Goal: Transaction & Acquisition: Purchase product/service

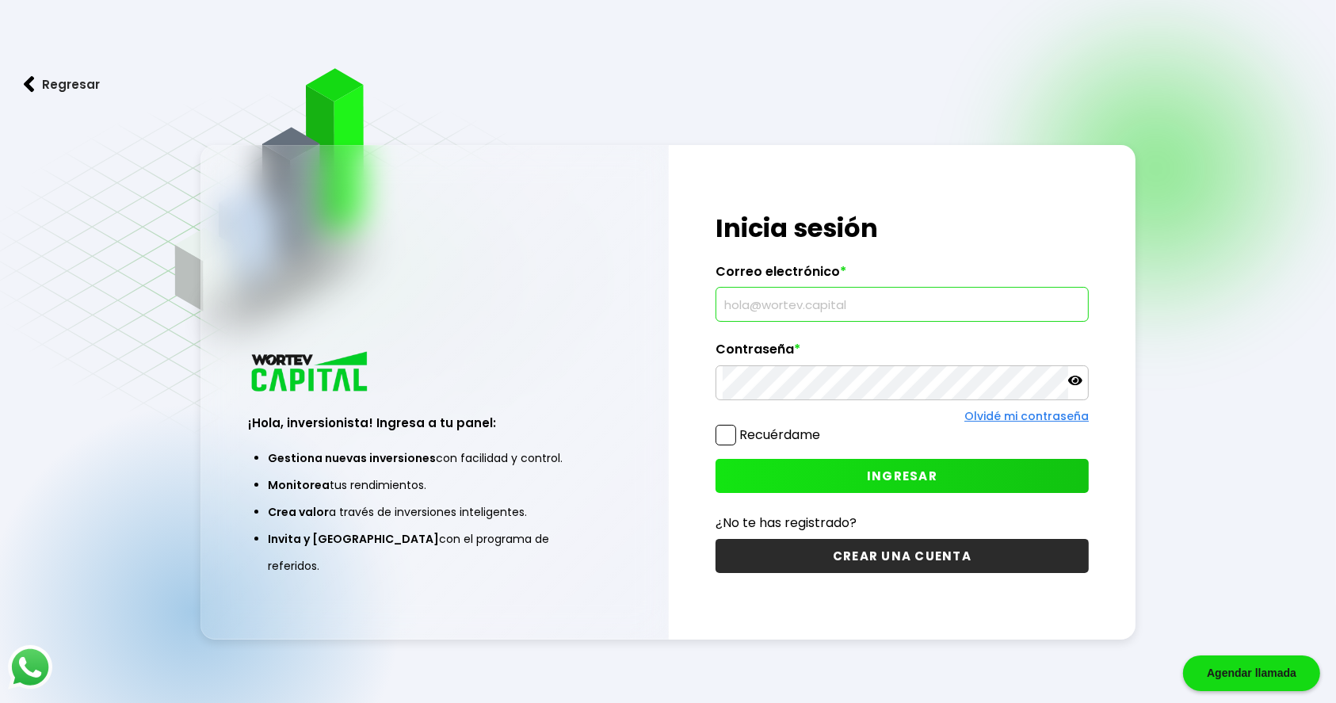
click at [858, 295] on input "text" at bounding box center [902, 304] width 359 height 33
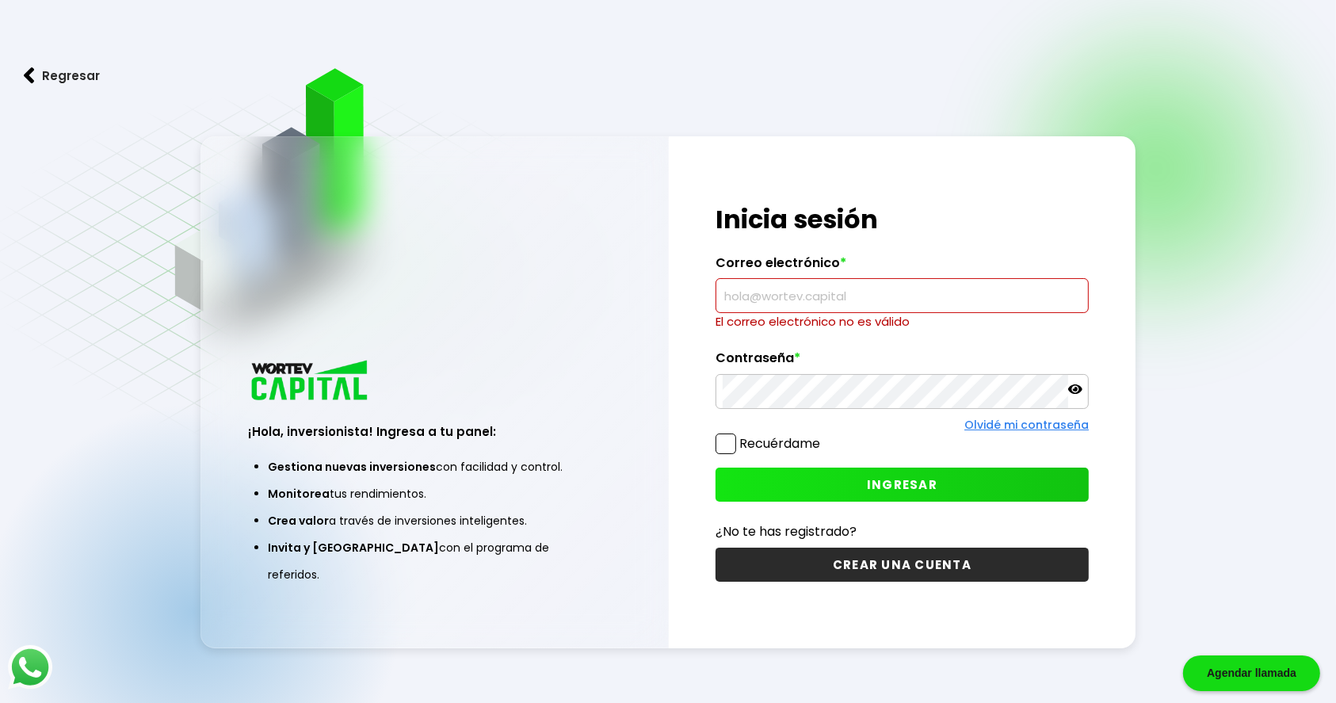
type input "[EMAIL_ADDRESS][DOMAIN_NAME]"
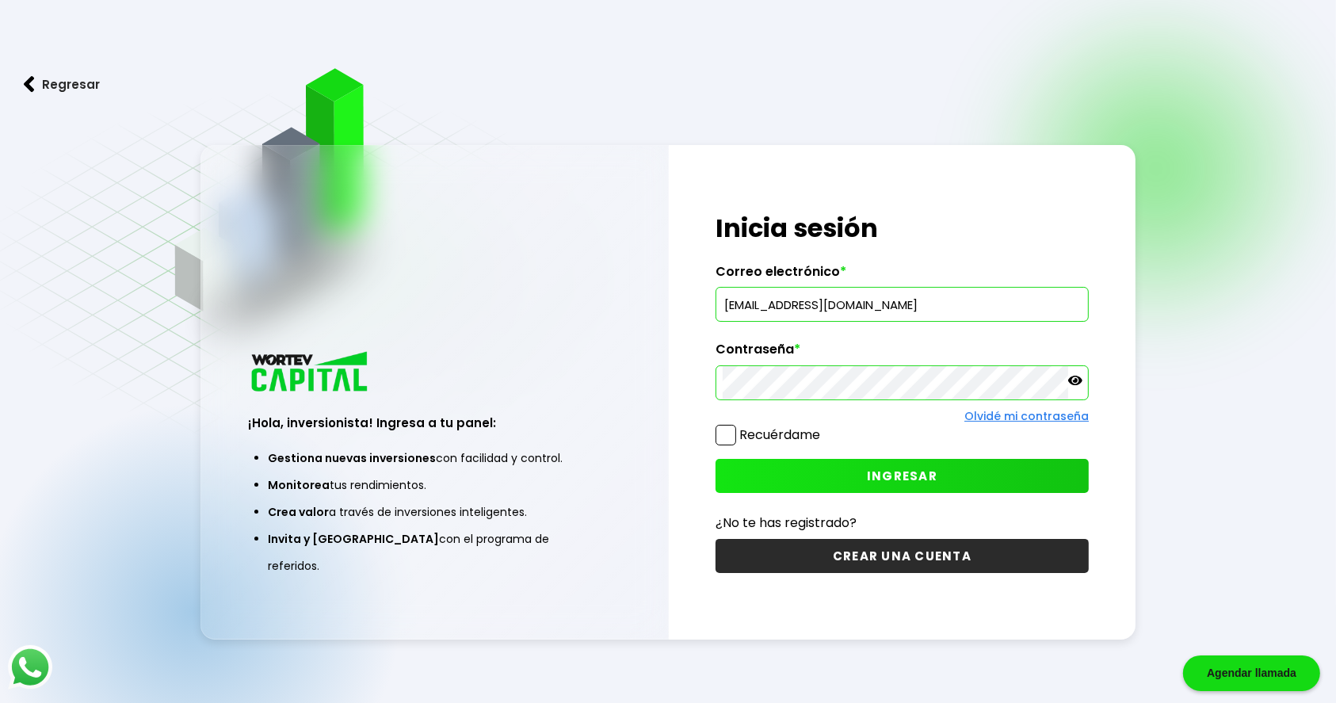
click at [808, 472] on button "INGRESAR" at bounding box center [902, 476] width 373 height 34
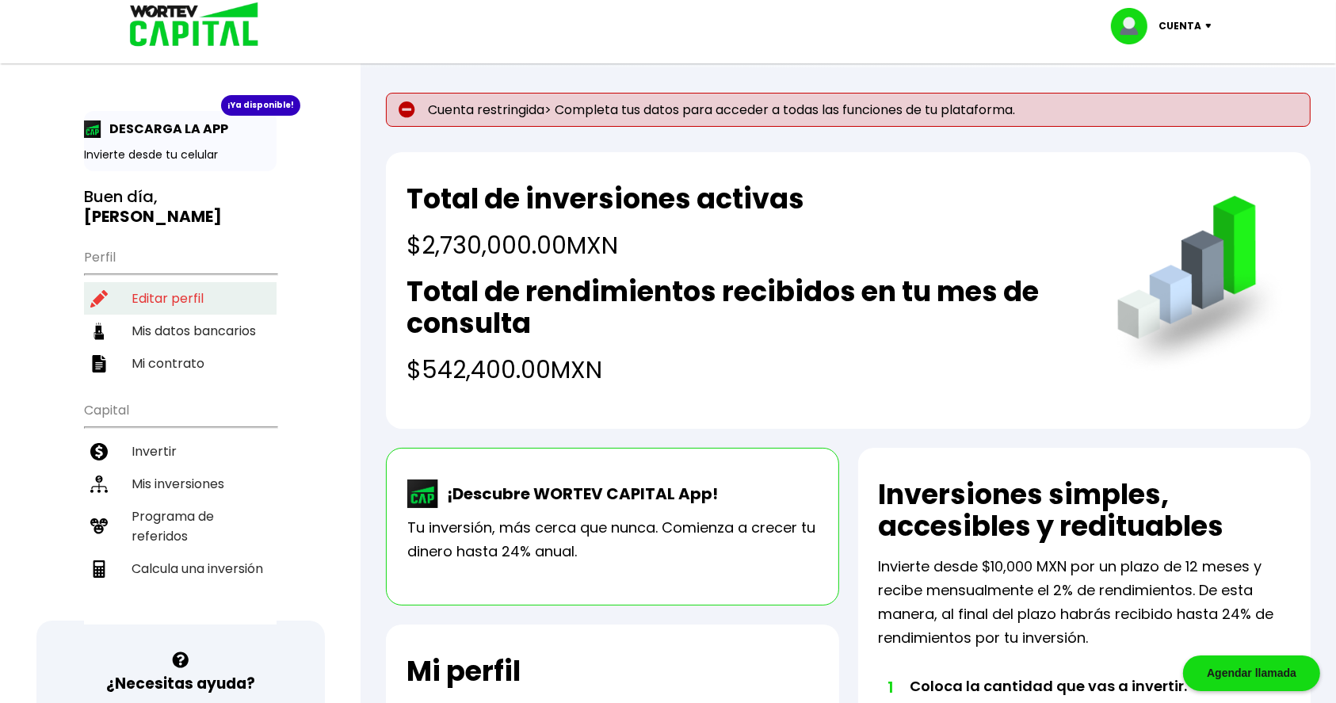
click at [153, 301] on li "Editar perfil" at bounding box center [180, 298] width 193 height 32
select select "Hombre"
select select "Posgrado"
select select "MX"
select select "Santander"
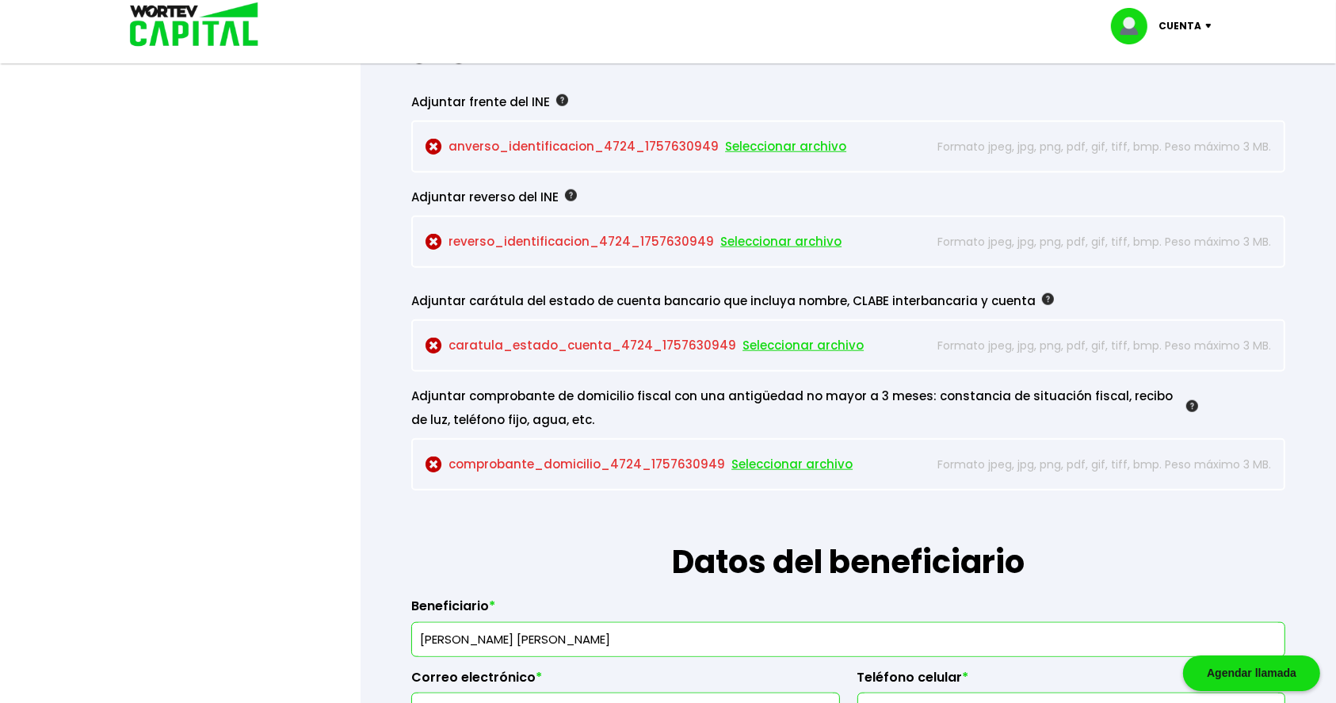
scroll to position [1441, 0]
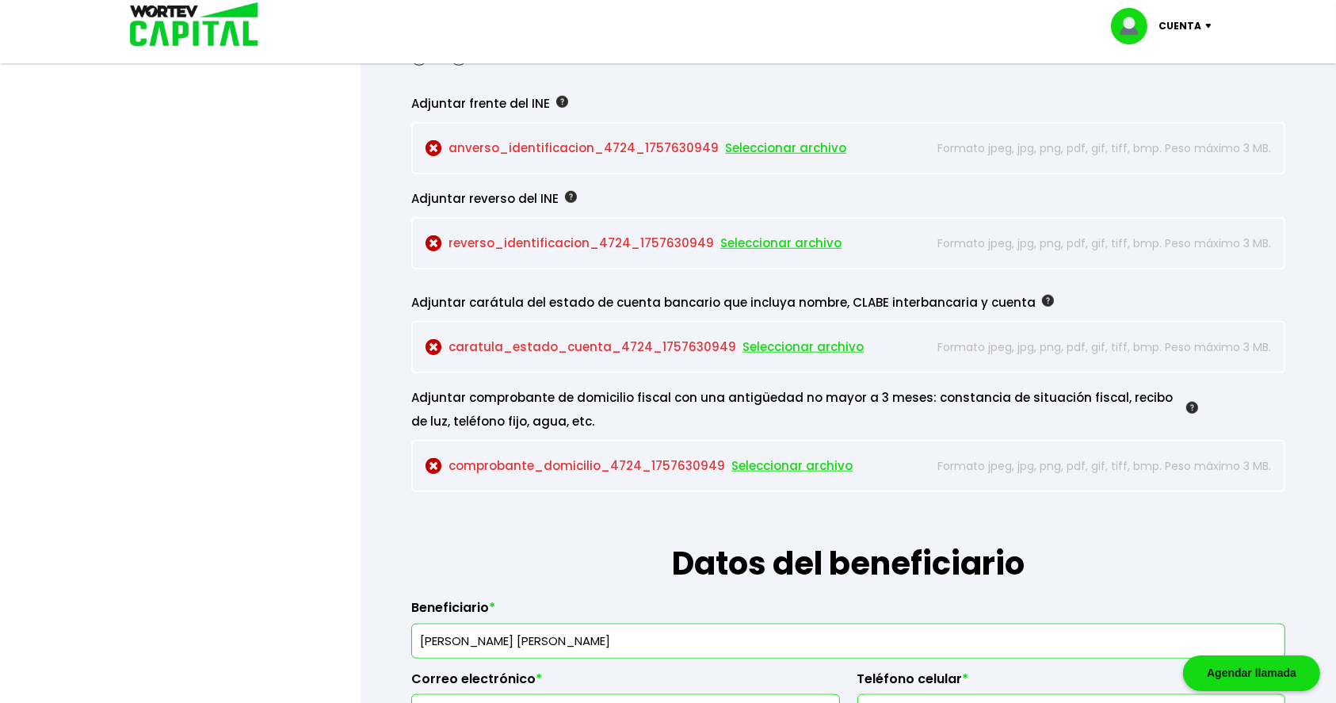
click at [1026, 388] on div "Adjuntar comprobante de domicilio fiscal con una antigüedad no mayor a 3 meses:…" at bounding box center [804, 410] width 786 height 48
click at [767, 143] on span "Seleccionar archivo" at bounding box center [785, 148] width 121 height 24
click at [746, 242] on span "Seleccionar archivo" at bounding box center [780, 243] width 121 height 24
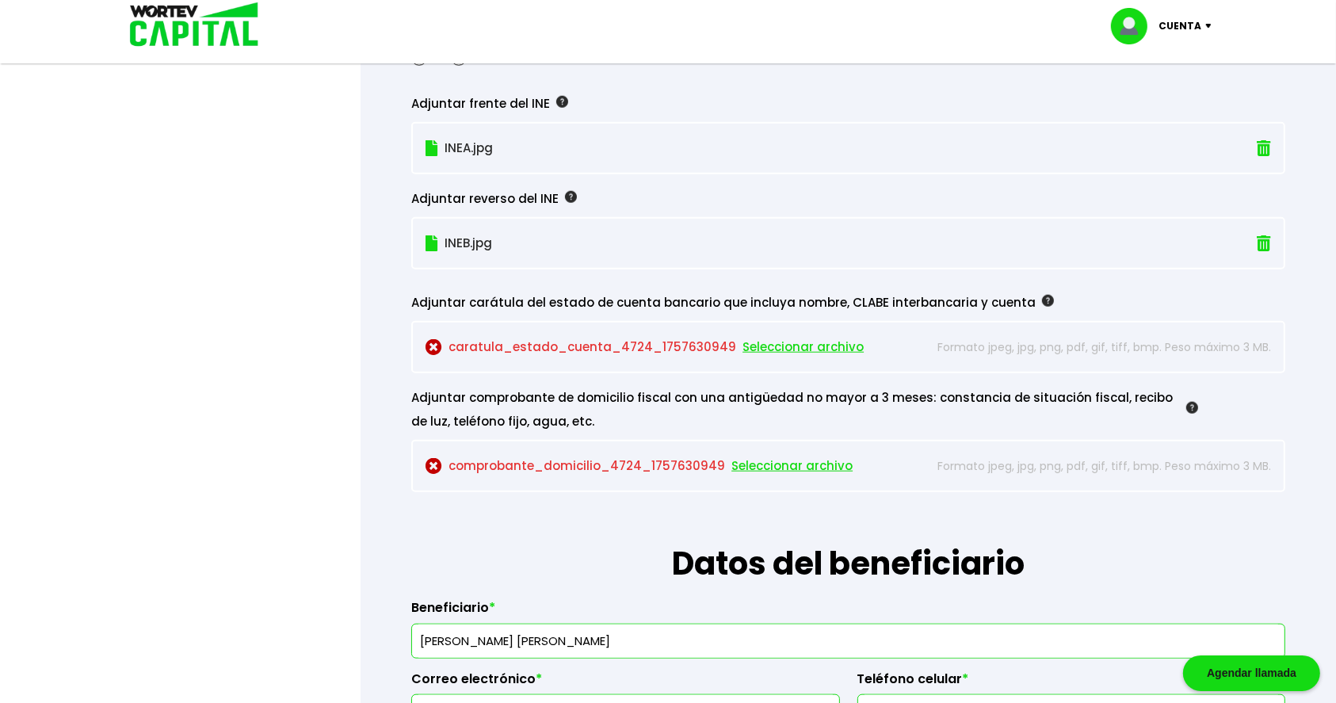
click at [769, 342] on span "Seleccionar archivo" at bounding box center [803, 347] width 121 height 24
click at [772, 456] on span "Seleccionar archivo" at bounding box center [792, 466] width 121 height 24
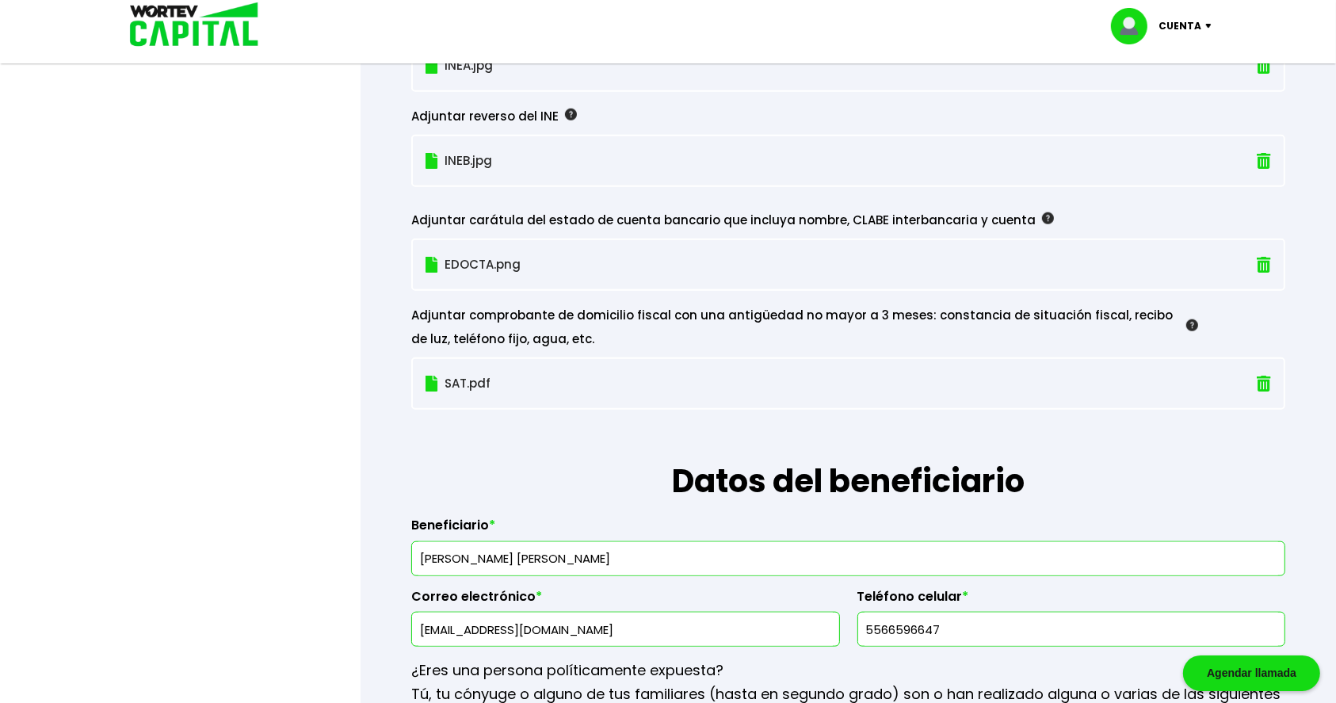
scroll to position [1525, 0]
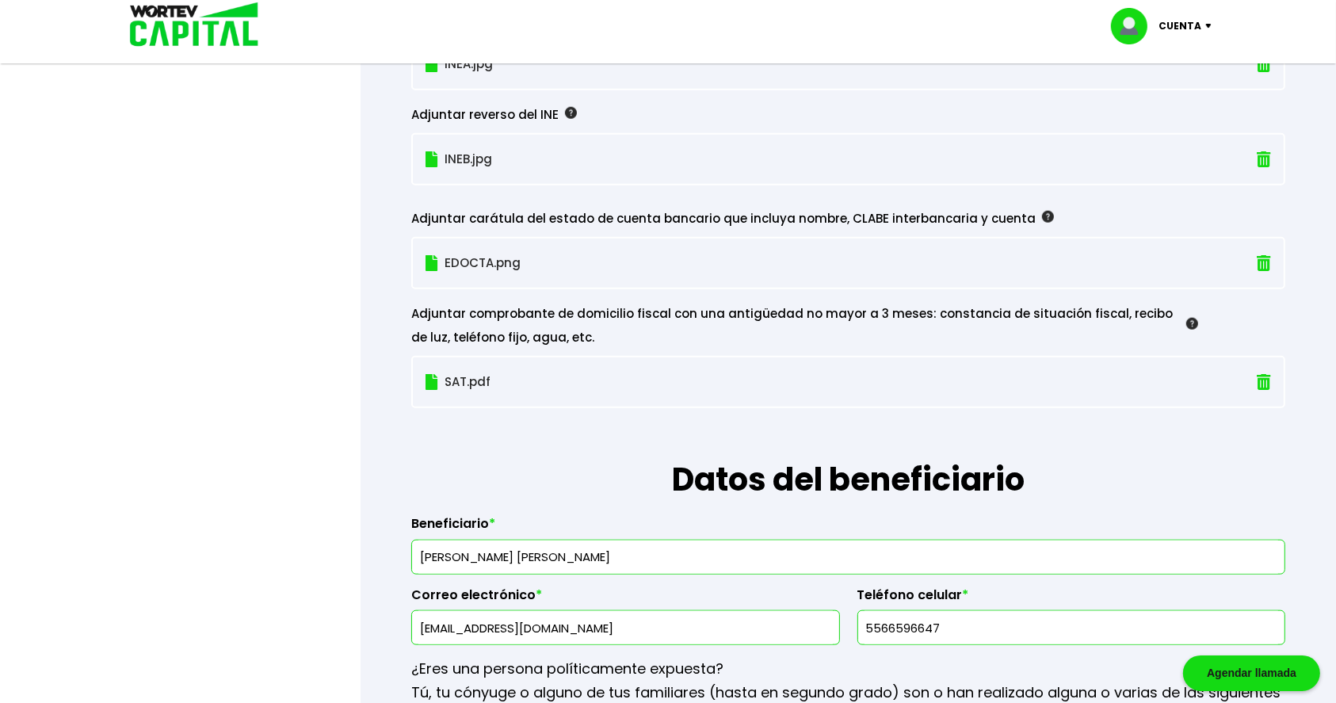
click at [1194, 319] on img at bounding box center [1192, 324] width 12 height 12
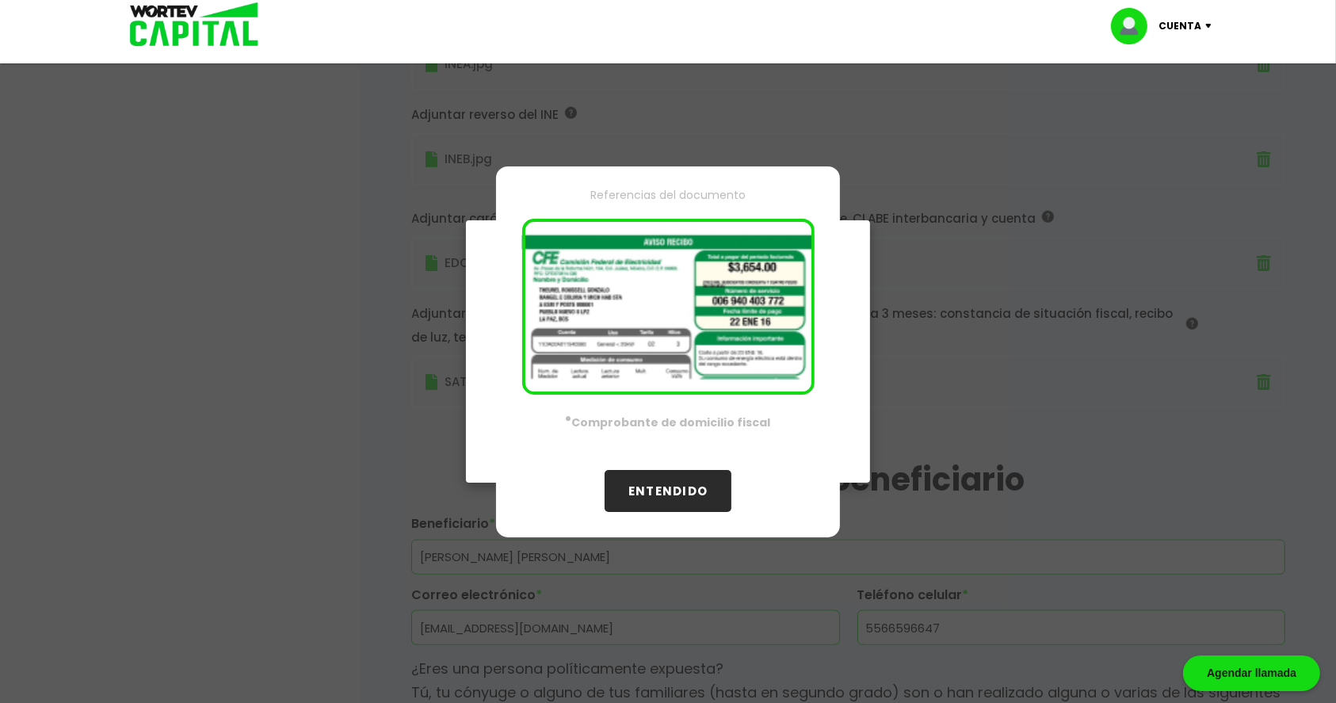
click at [1131, 387] on div "Referencias del documento · Comprobante de domicilio fiscal ENTENDIDO" at bounding box center [668, 351] width 1336 height 703
click at [680, 501] on button "ENTENDIDO" at bounding box center [668, 491] width 127 height 42
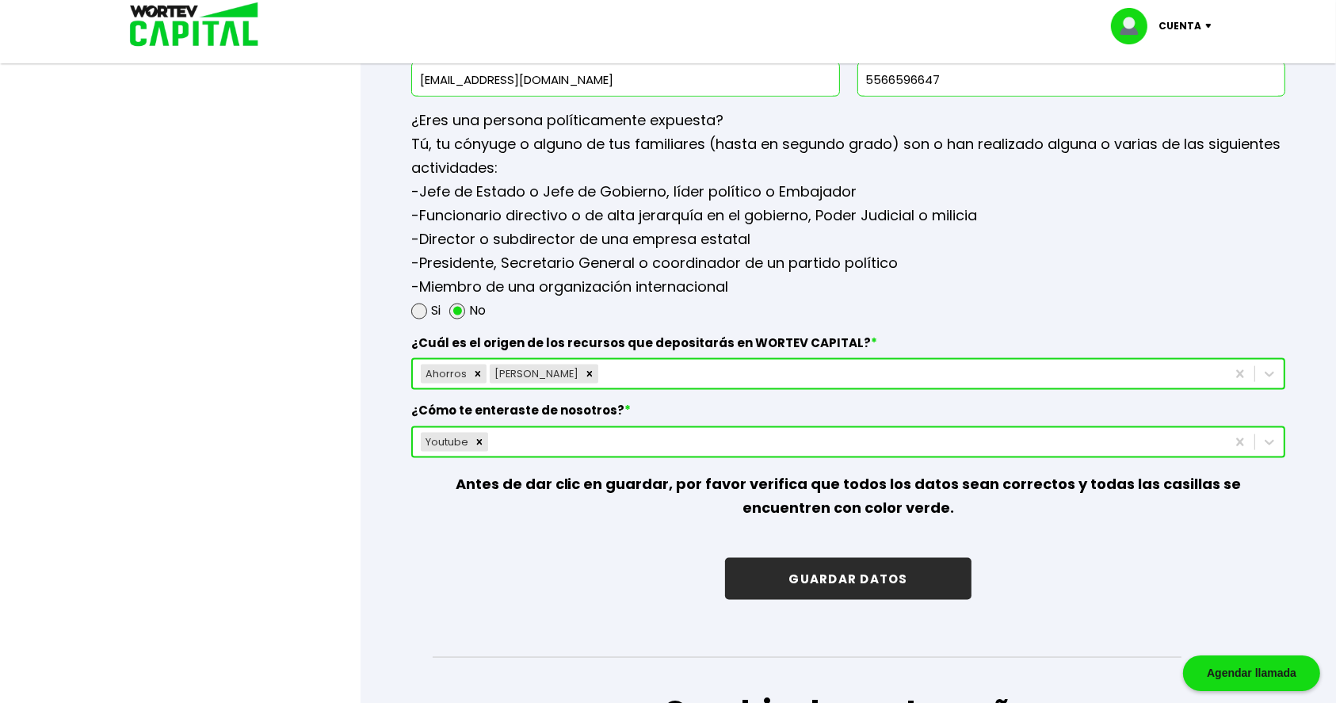
scroll to position [2074, 0]
click at [877, 573] on button "GUARDAR DATOS" at bounding box center [848, 578] width 246 height 42
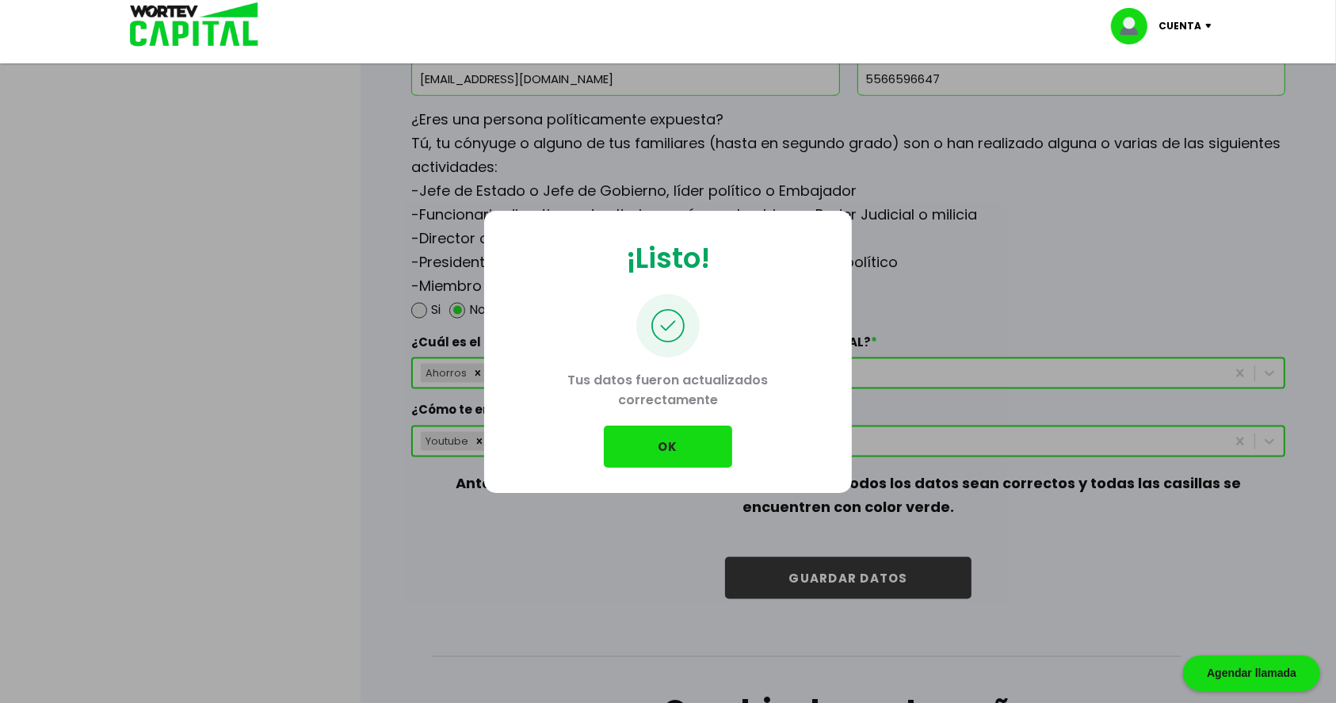
click at [651, 441] on button "OK" at bounding box center [668, 447] width 128 height 42
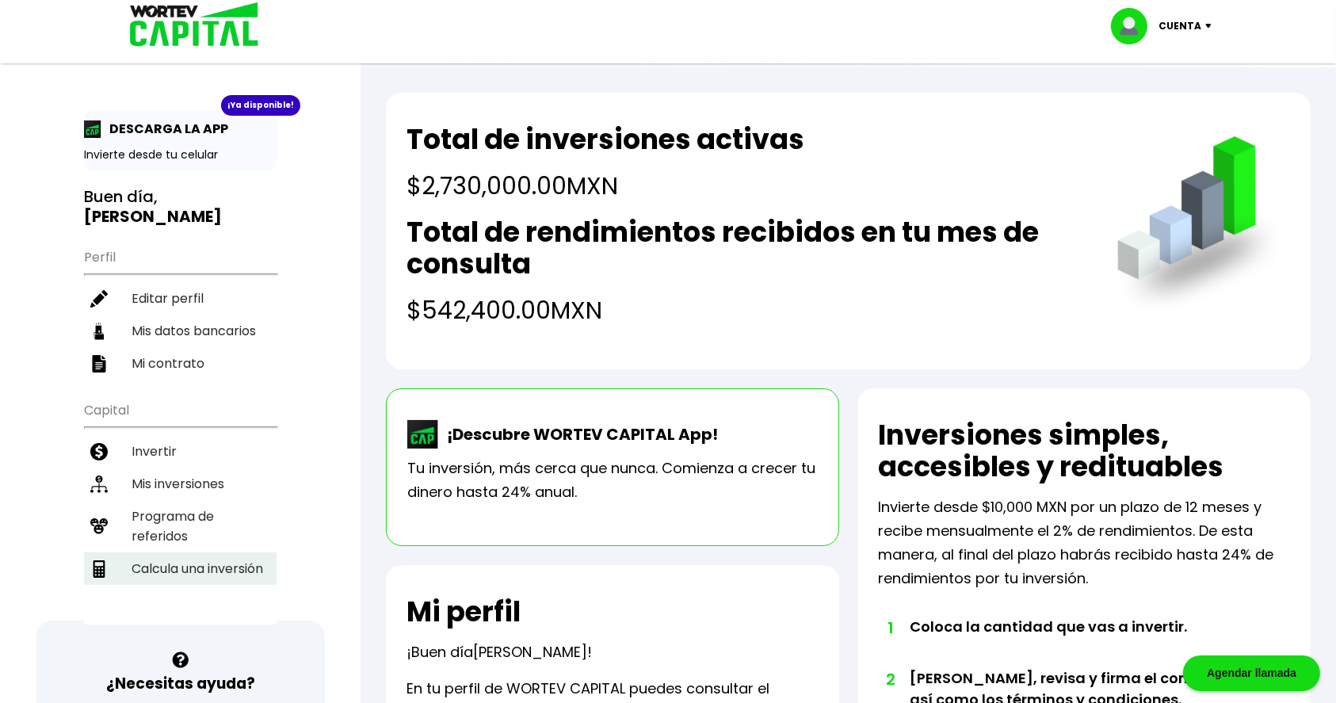
click at [162, 552] on li "Calcula una inversión" at bounding box center [180, 568] width 193 height 32
select select "1"
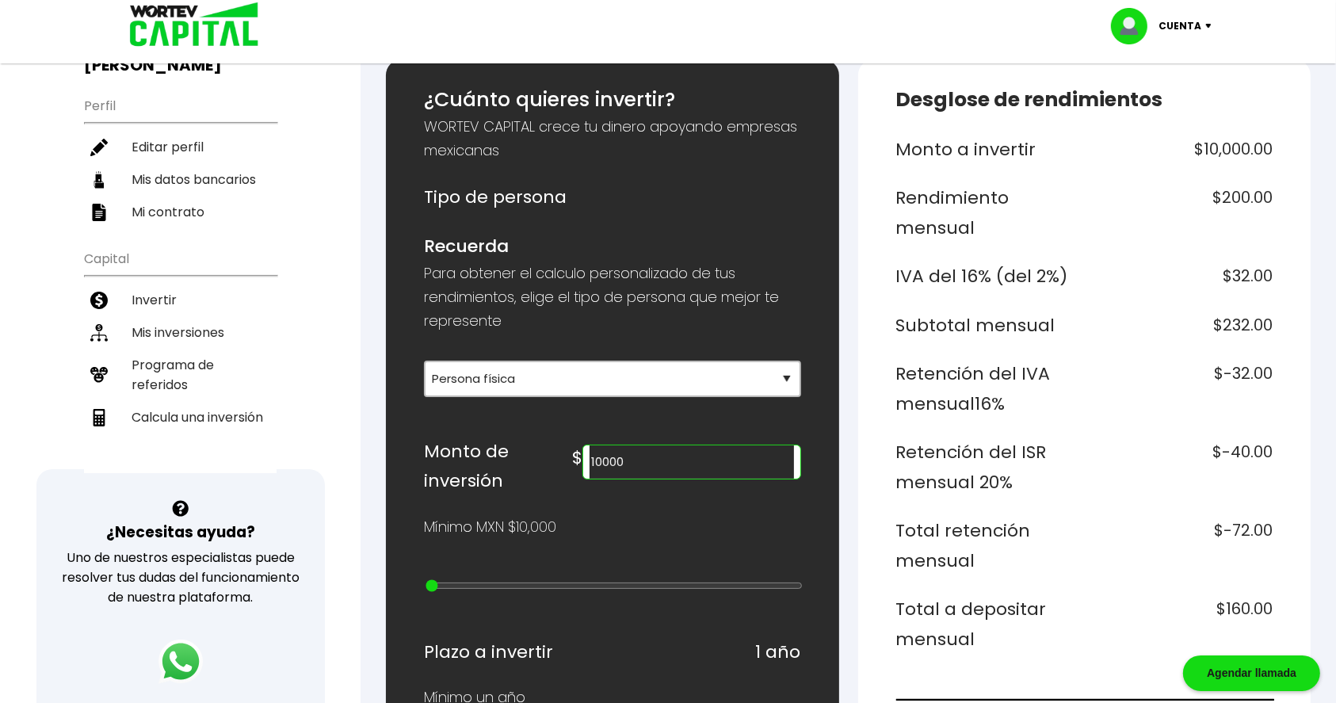
scroll to position [153, 0]
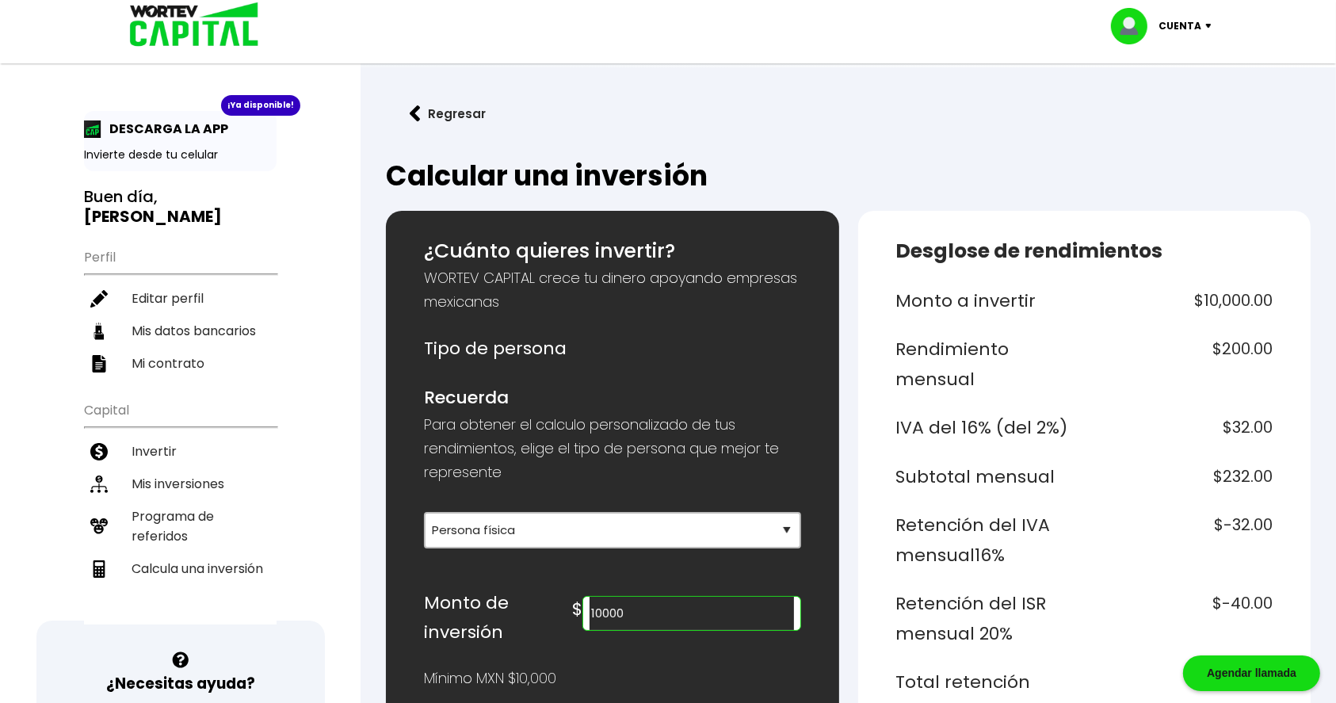
click at [430, 113] on button "Regresar" at bounding box center [448, 114] width 124 height 42
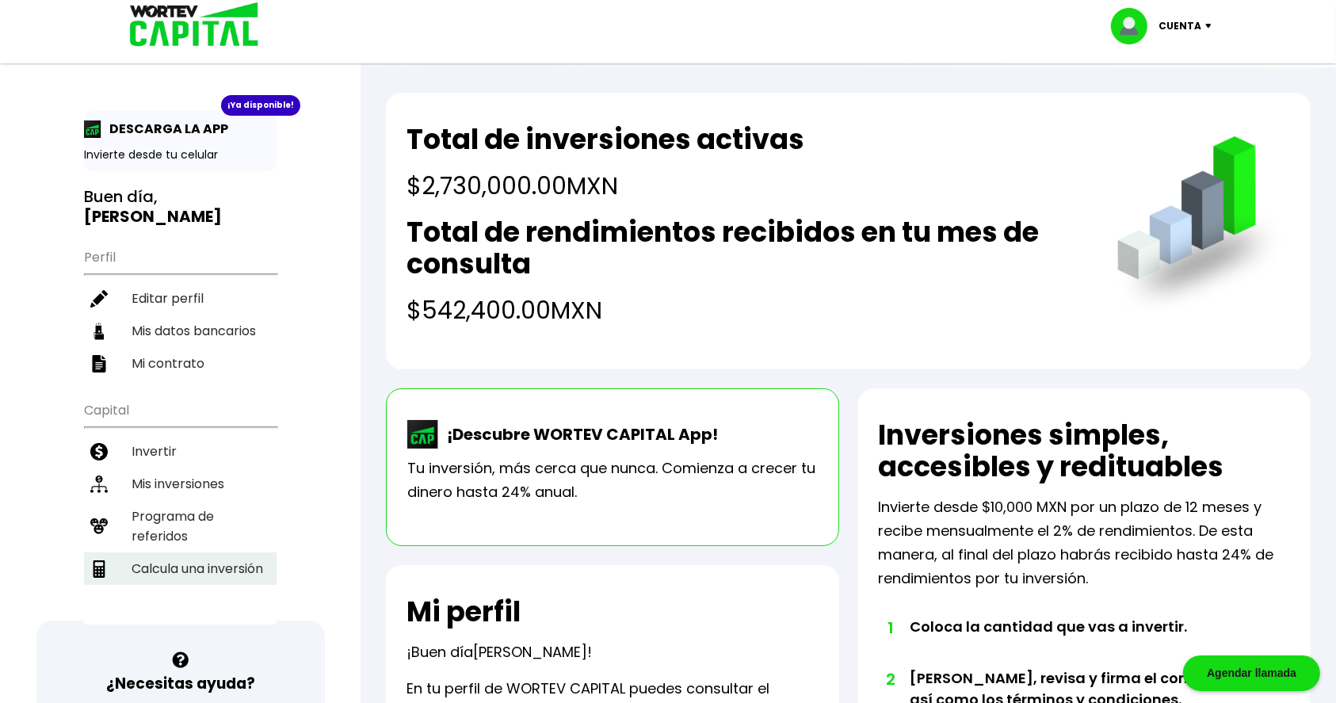
click at [193, 563] on li "Calcula una inversión" at bounding box center [180, 568] width 193 height 32
select select "1"
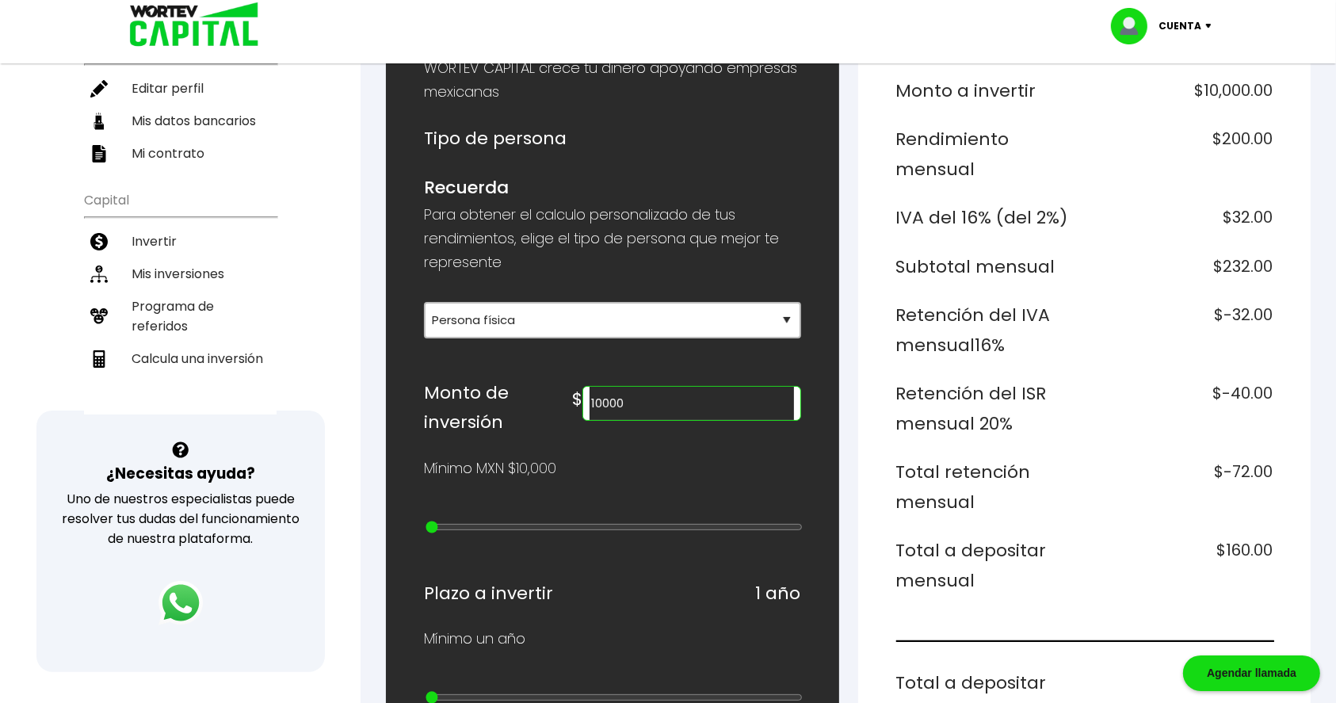
scroll to position [211, 0]
drag, startPoint x: 710, startPoint y: 402, endPoint x: 579, endPoint y: 402, distance: 131.6
click at [579, 402] on div "Monto de inversión $ 10000" at bounding box center [612, 406] width 376 height 59
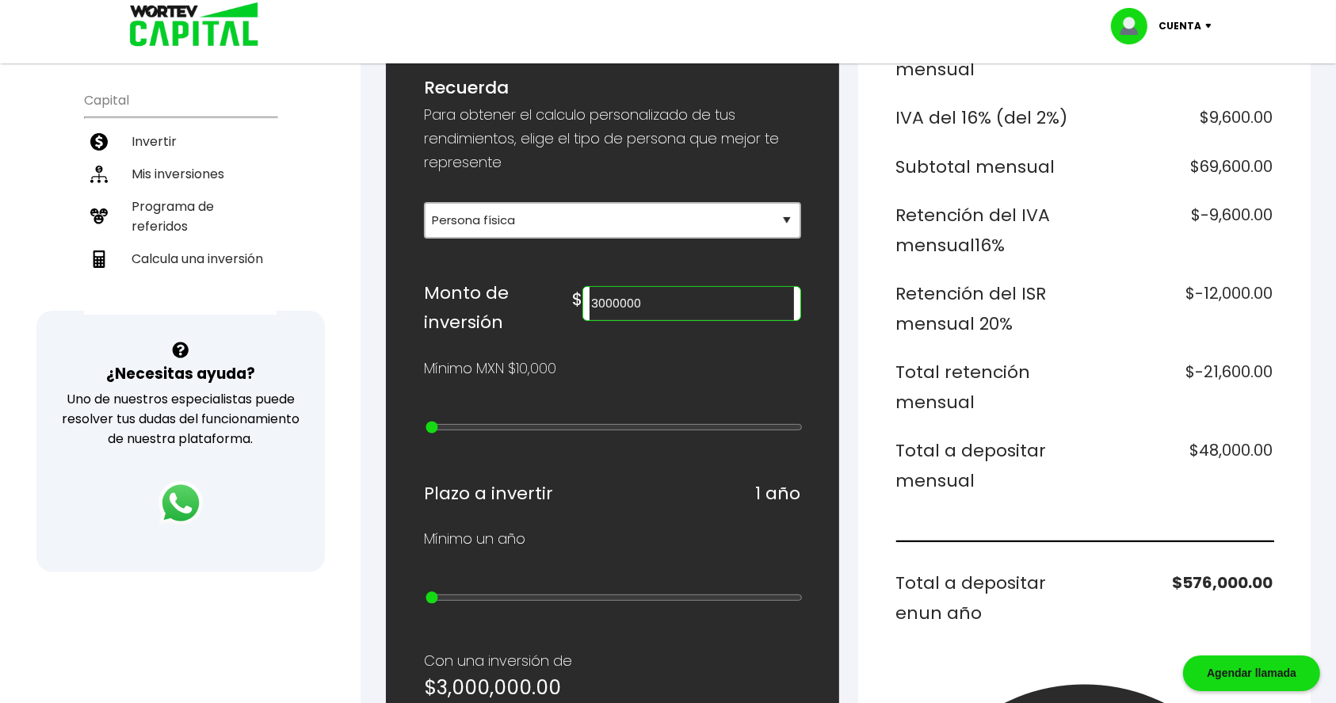
scroll to position [302, 0]
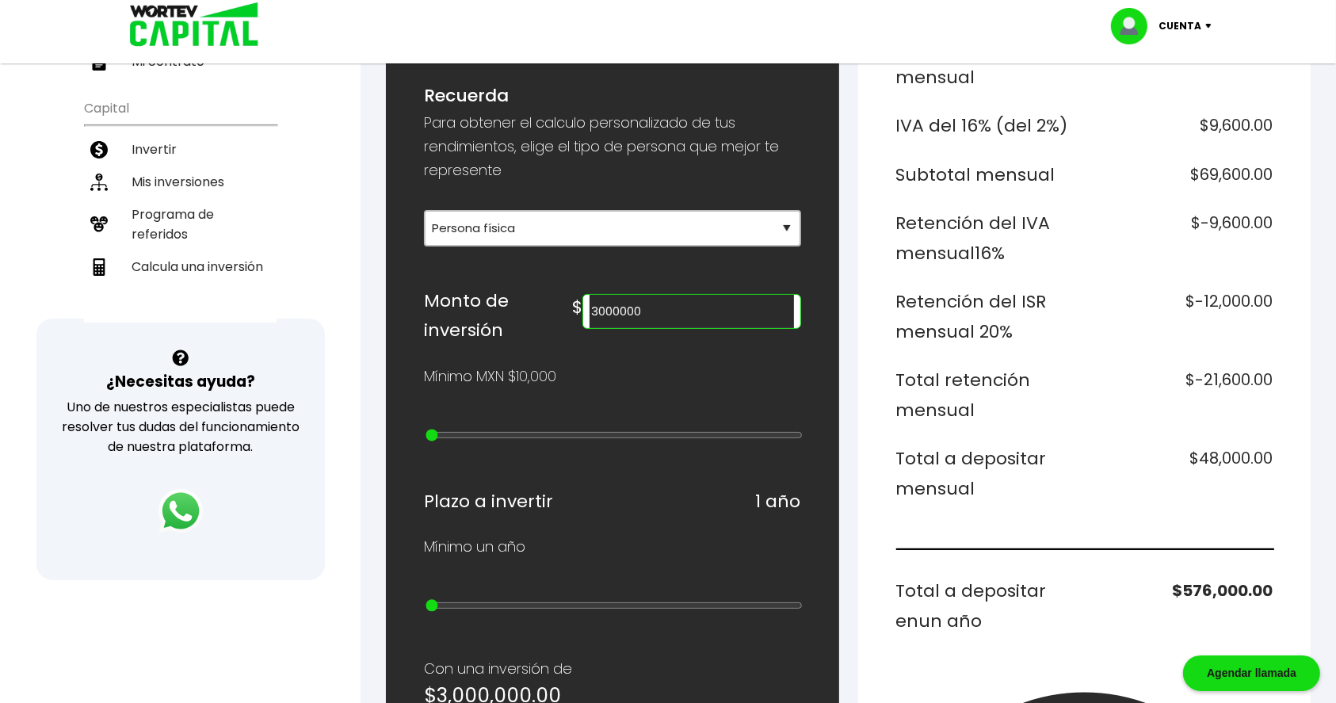
drag, startPoint x: 712, startPoint y: 305, endPoint x: 572, endPoint y: 308, distance: 140.3
click at [572, 308] on div "Monto de inversión $ 3000000" at bounding box center [612, 315] width 376 height 59
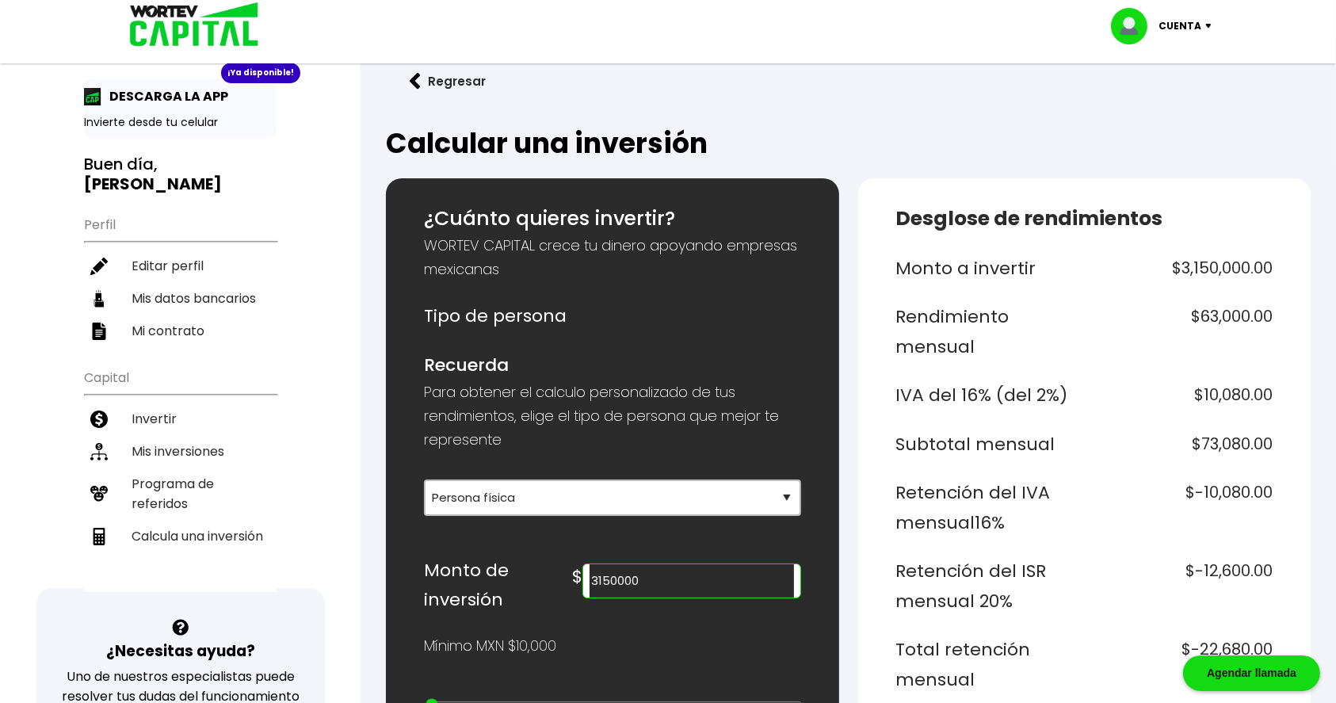
scroll to position [14, 0]
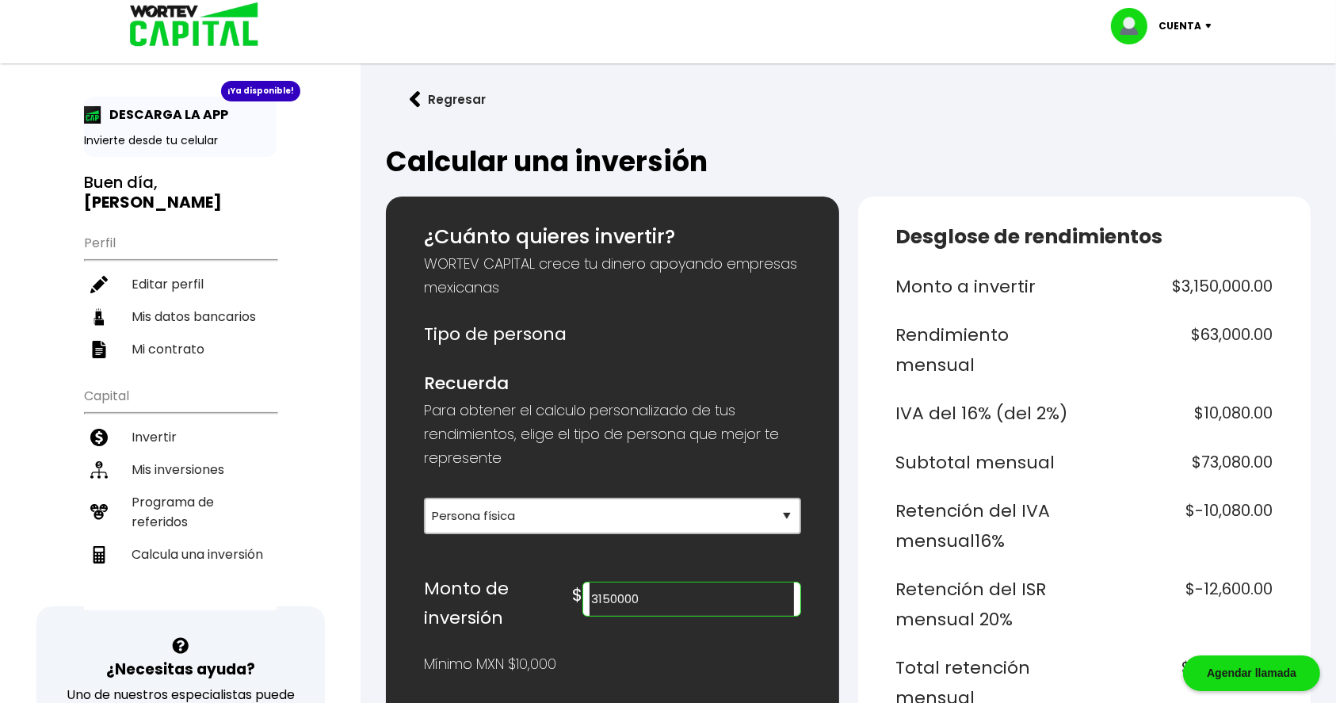
type input "3150000"
click at [445, 97] on button "Regresar" at bounding box center [448, 99] width 124 height 42
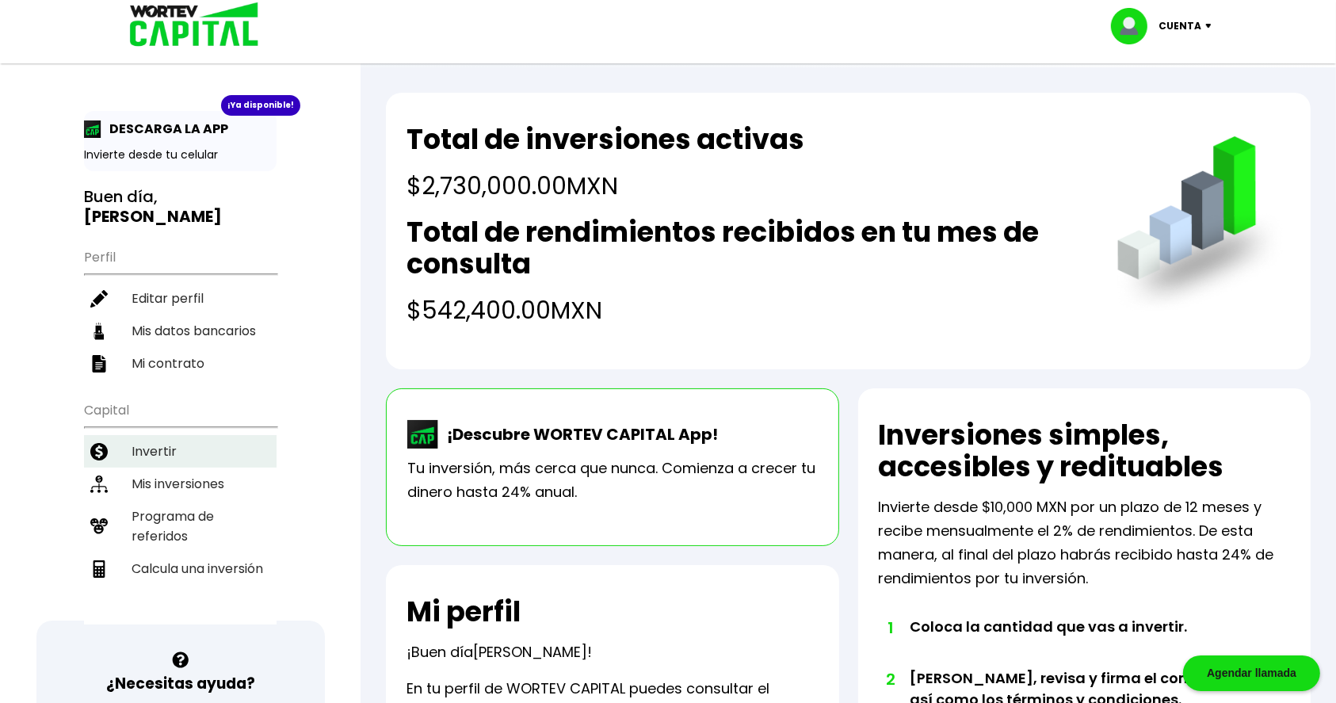
click at [159, 441] on li "Invertir" at bounding box center [180, 451] width 193 height 32
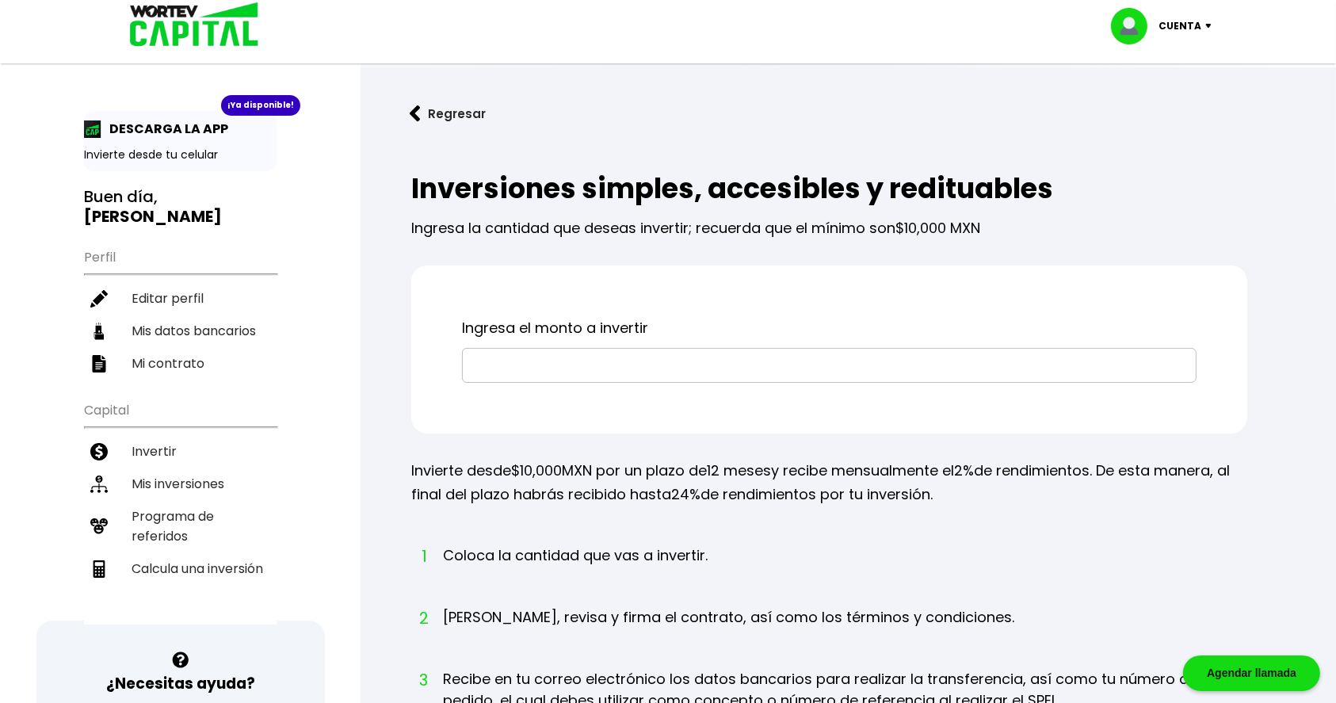
click at [645, 361] on input "text" at bounding box center [829, 365] width 720 height 33
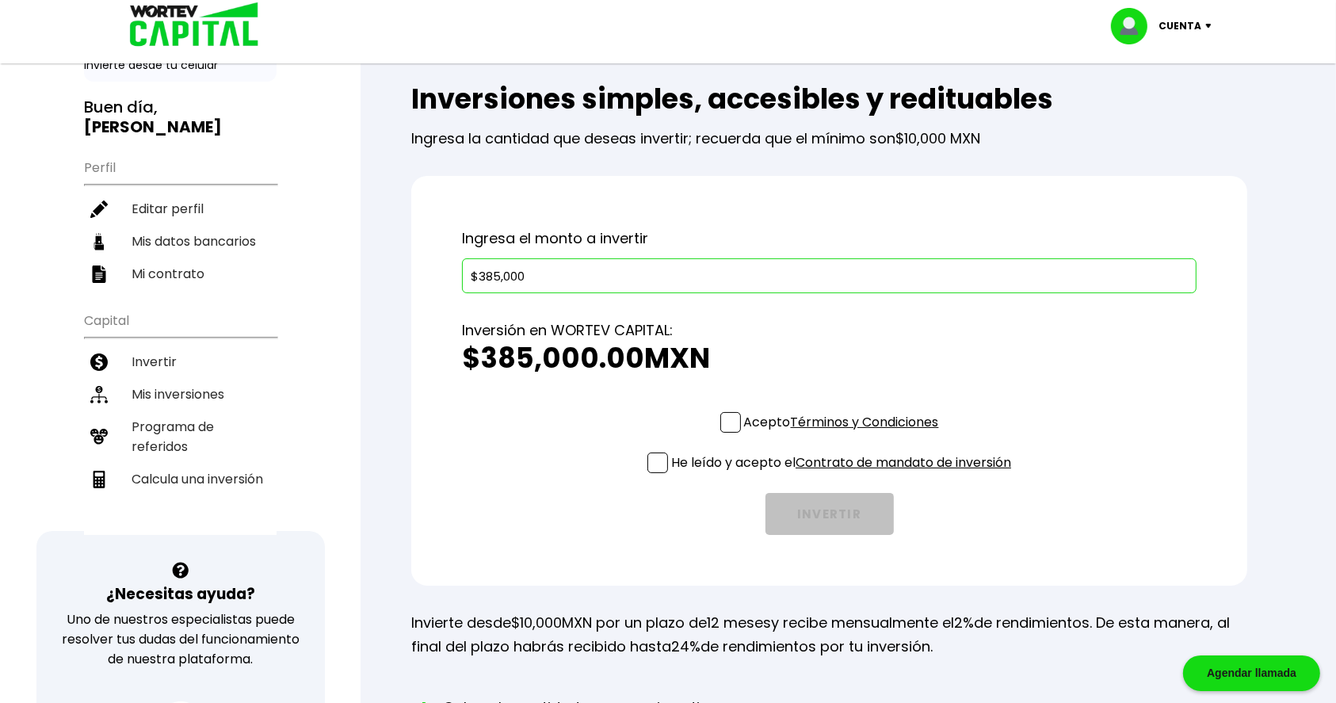
scroll to position [90, 0]
type input "$385,000"
click at [734, 411] on span at bounding box center [730, 421] width 21 height 21
click at [845, 434] on input "Acepto Términos y Condiciones" at bounding box center [845, 434] width 0 height 0
click at [652, 464] on span at bounding box center [658, 462] width 21 height 21
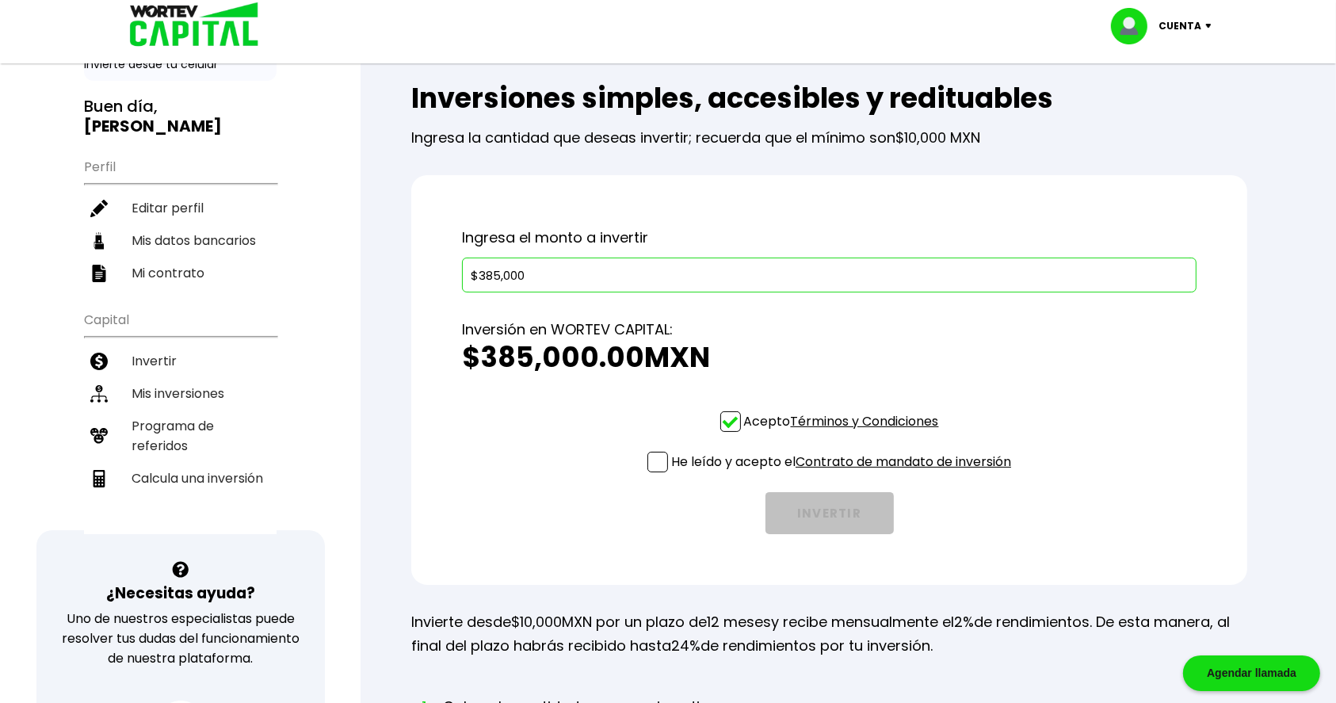
click at [845, 474] on input "He leído y acepto el Contrato de mandato de inversión" at bounding box center [845, 474] width 0 height 0
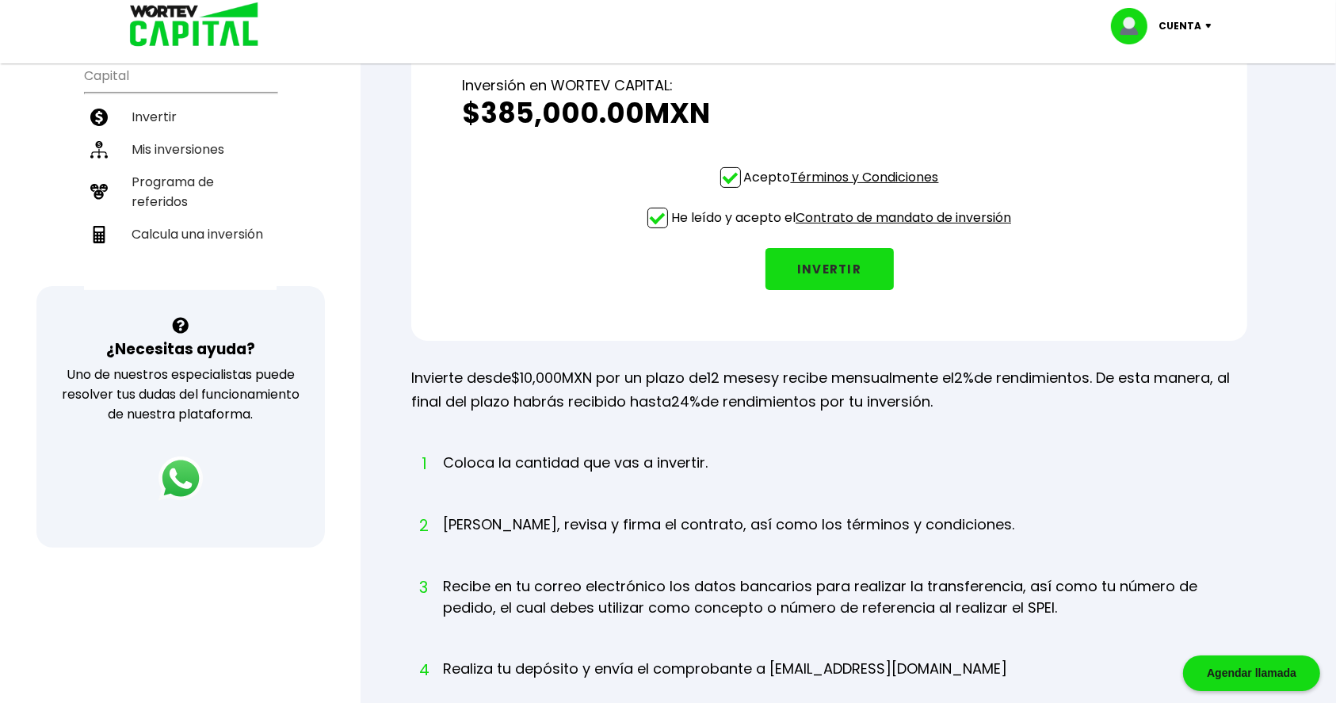
scroll to position [326, 0]
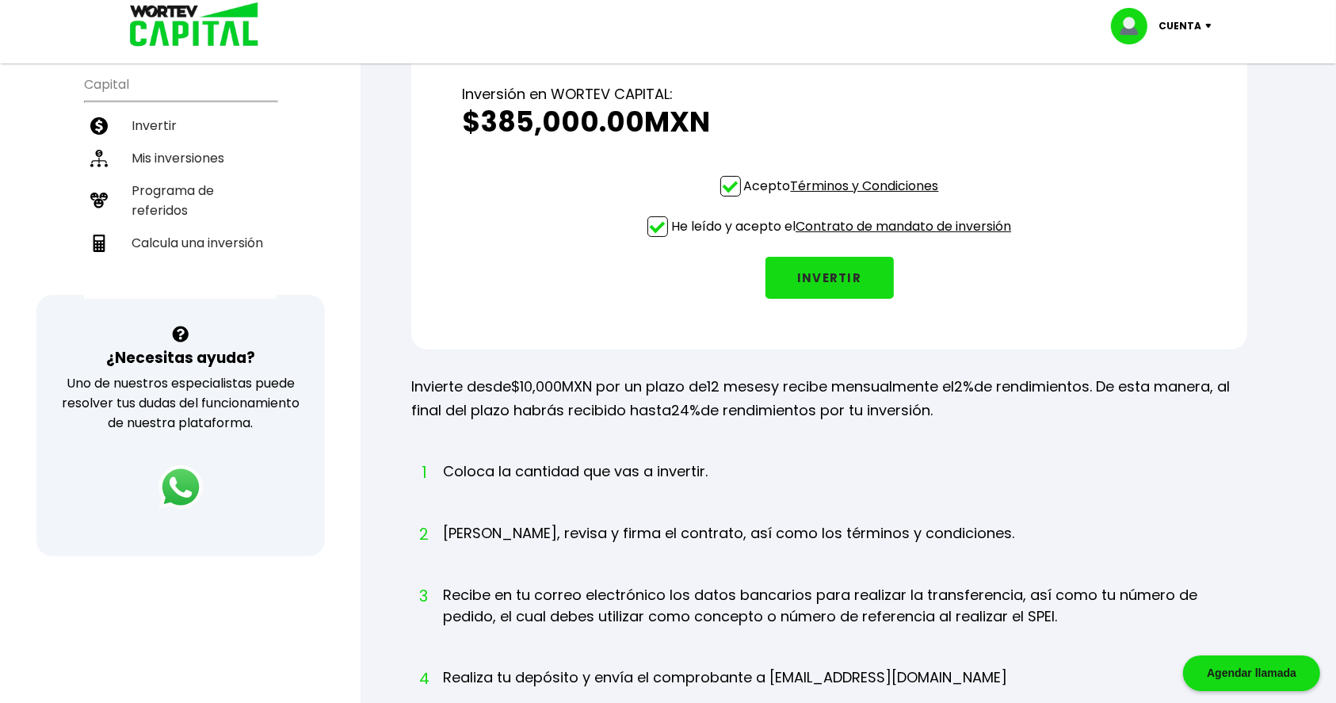
click at [831, 261] on button "INVERTIR" at bounding box center [830, 278] width 128 height 42
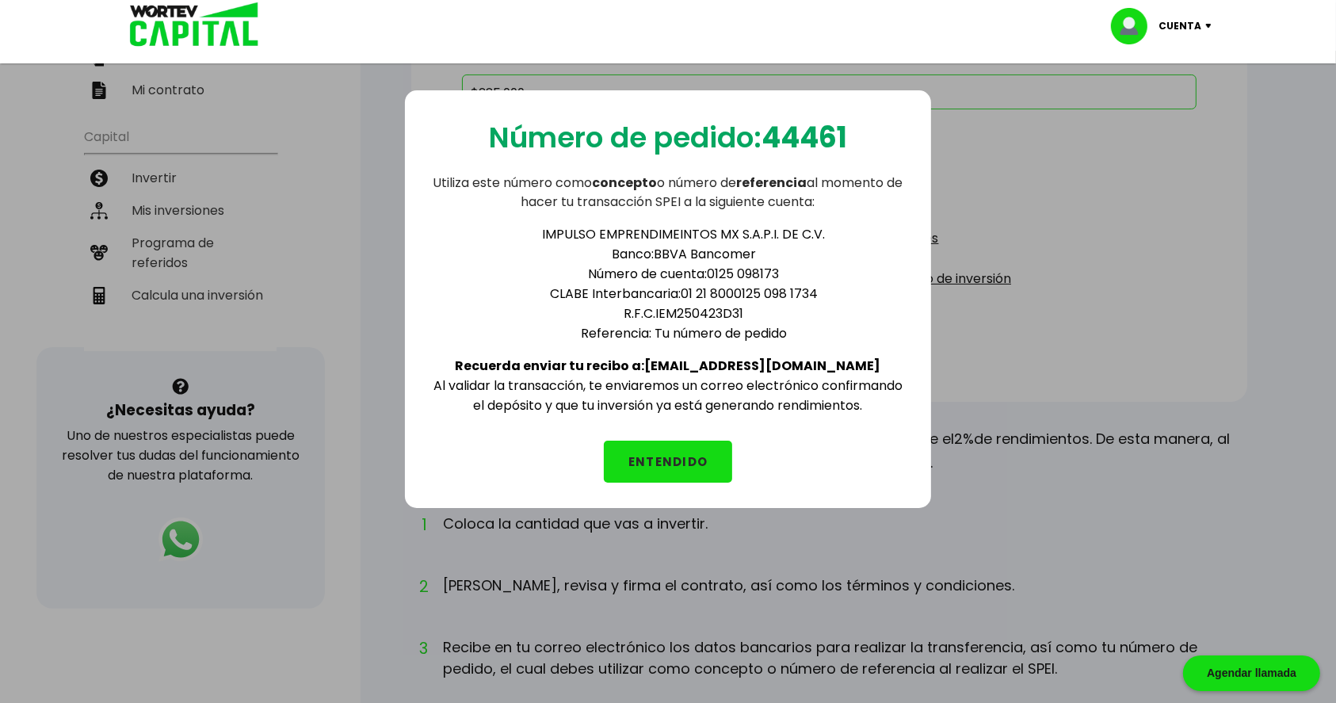
scroll to position [273, 0]
click at [748, 96] on div "Número de pedido: 44461 Utiliza este número como concepto o número de referenci…" at bounding box center [668, 299] width 526 height 418
click at [687, 453] on button "ENTENDIDO" at bounding box center [668, 462] width 128 height 42
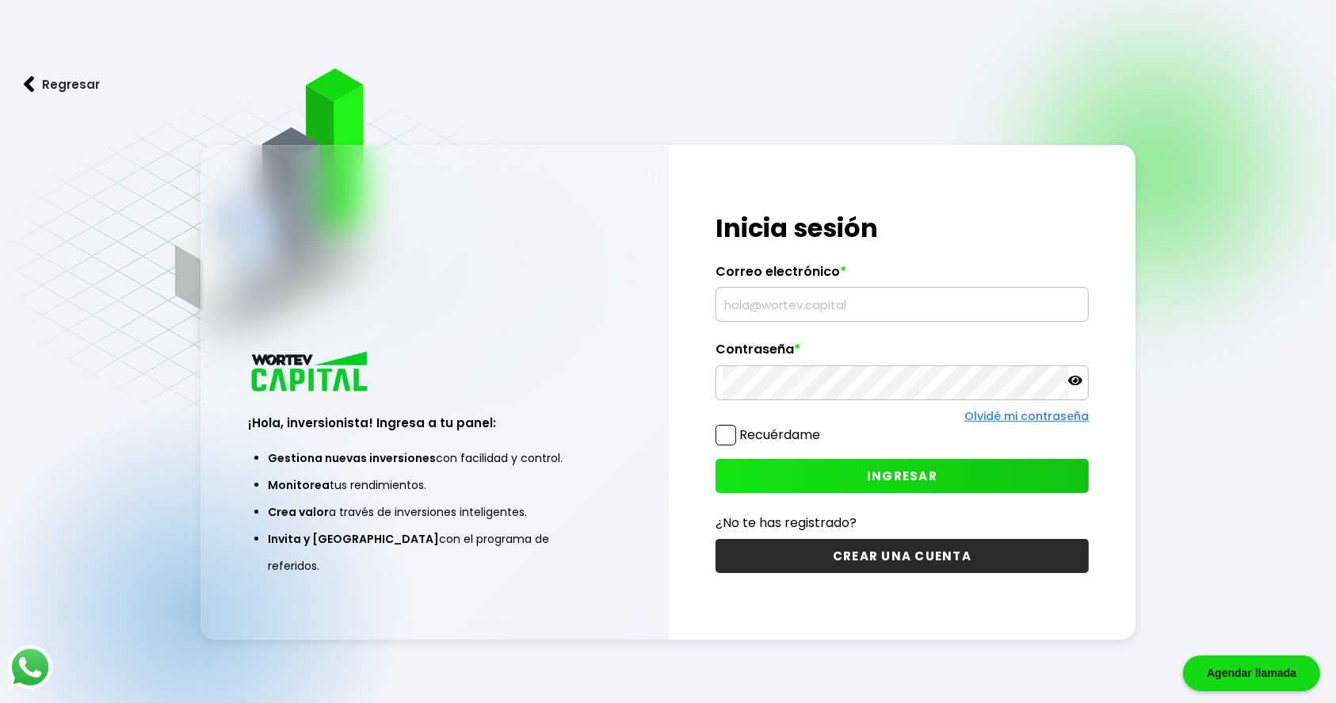
click at [778, 313] on input "text" at bounding box center [902, 304] width 359 height 33
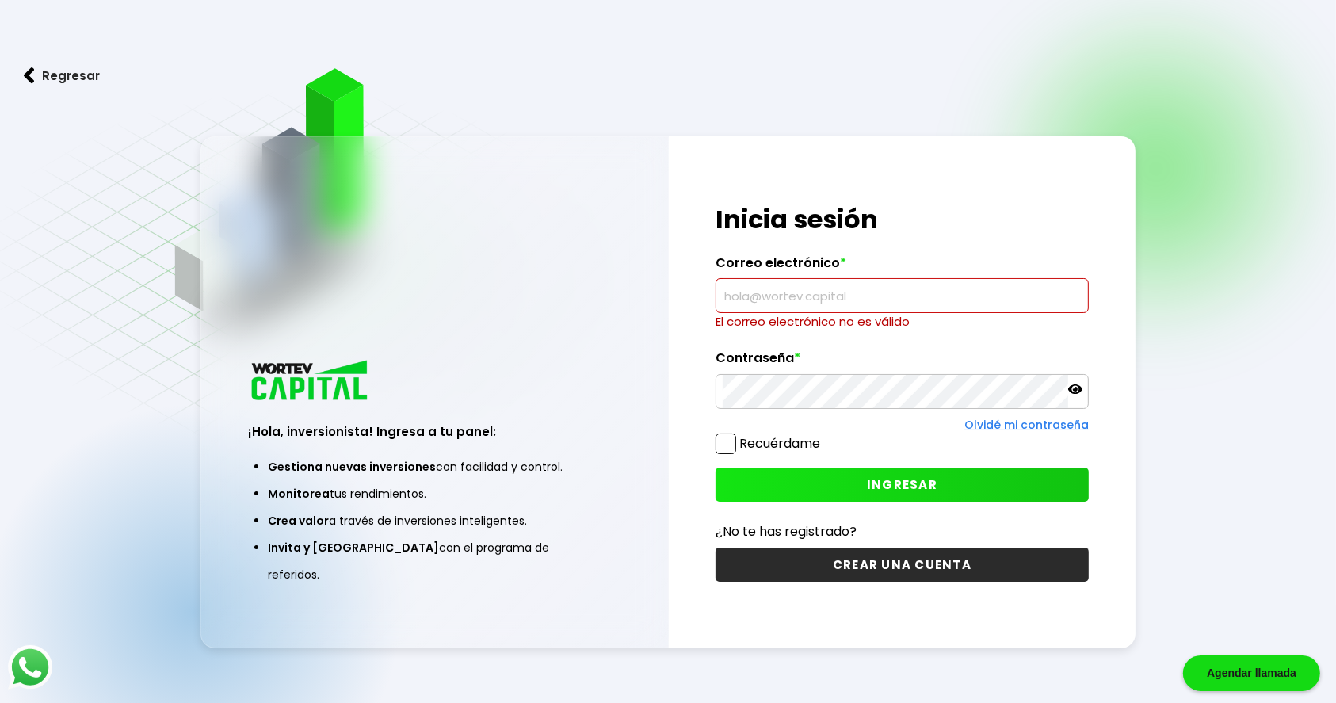
type input "[EMAIL_ADDRESS][DOMAIN_NAME]"
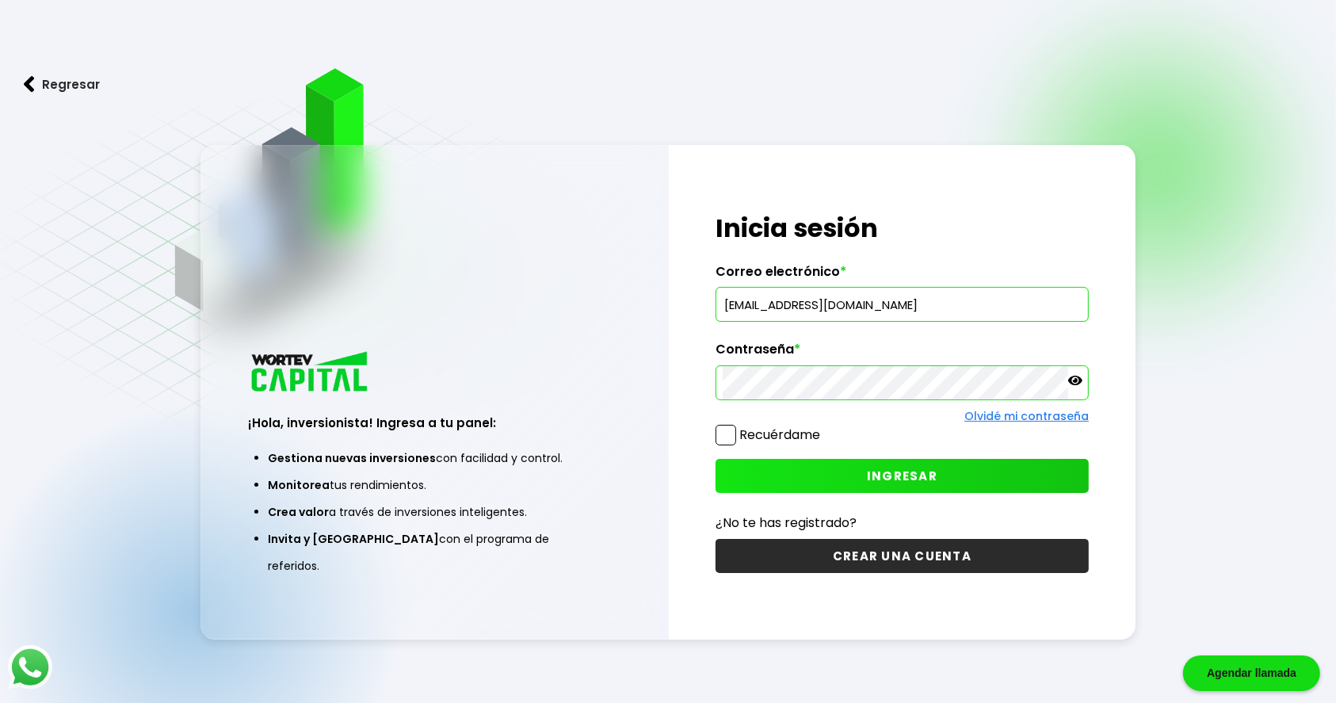
click at [931, 475] on span "INGRESAR" at bounding box center [902, 476] width 71 height 17
click at [781, 320] on input "text" at bounding box center [902, 304] width 359 height 33
type input "[EMAIL_ADDRESS][DOMAIN_NAME]"
click at [913, 468] on span "INGRESAR" at bounding box center [902, 476] width 71 height 17
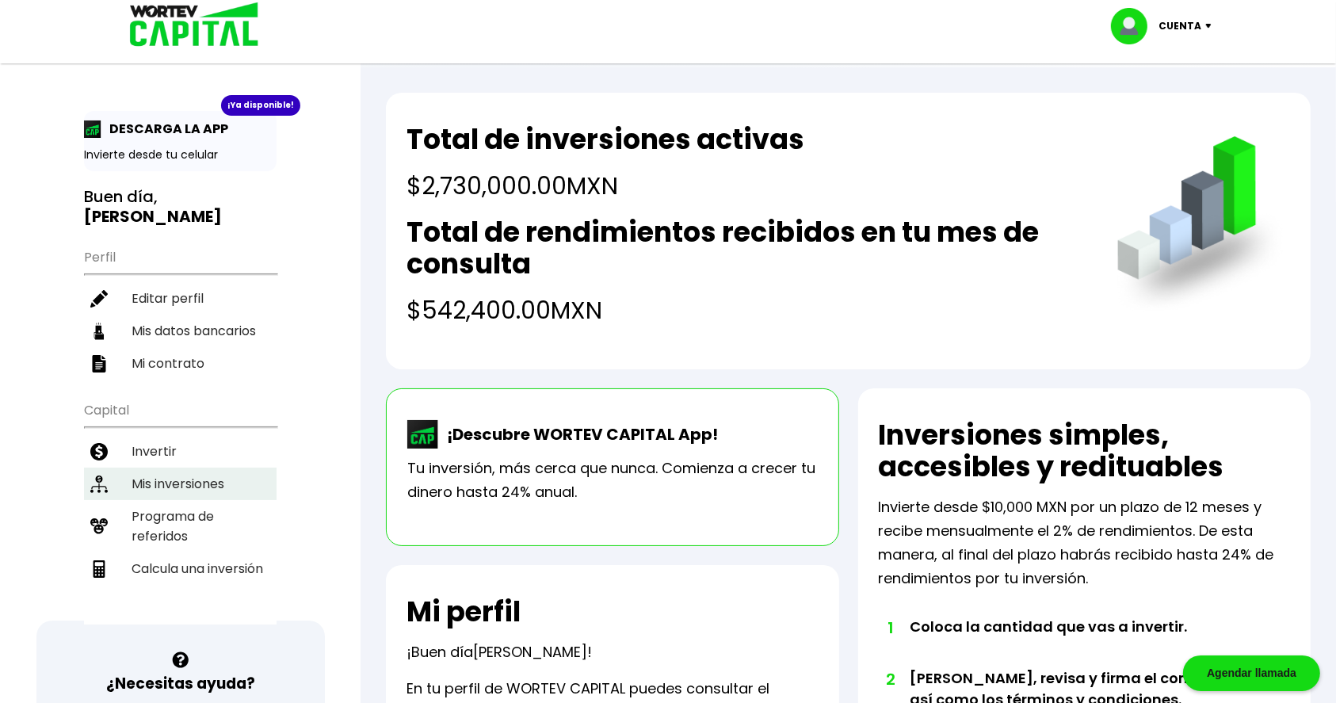
click at [192, 485] on li "Mis inversiones" at bounding box center [180, 484] width 193 height 32
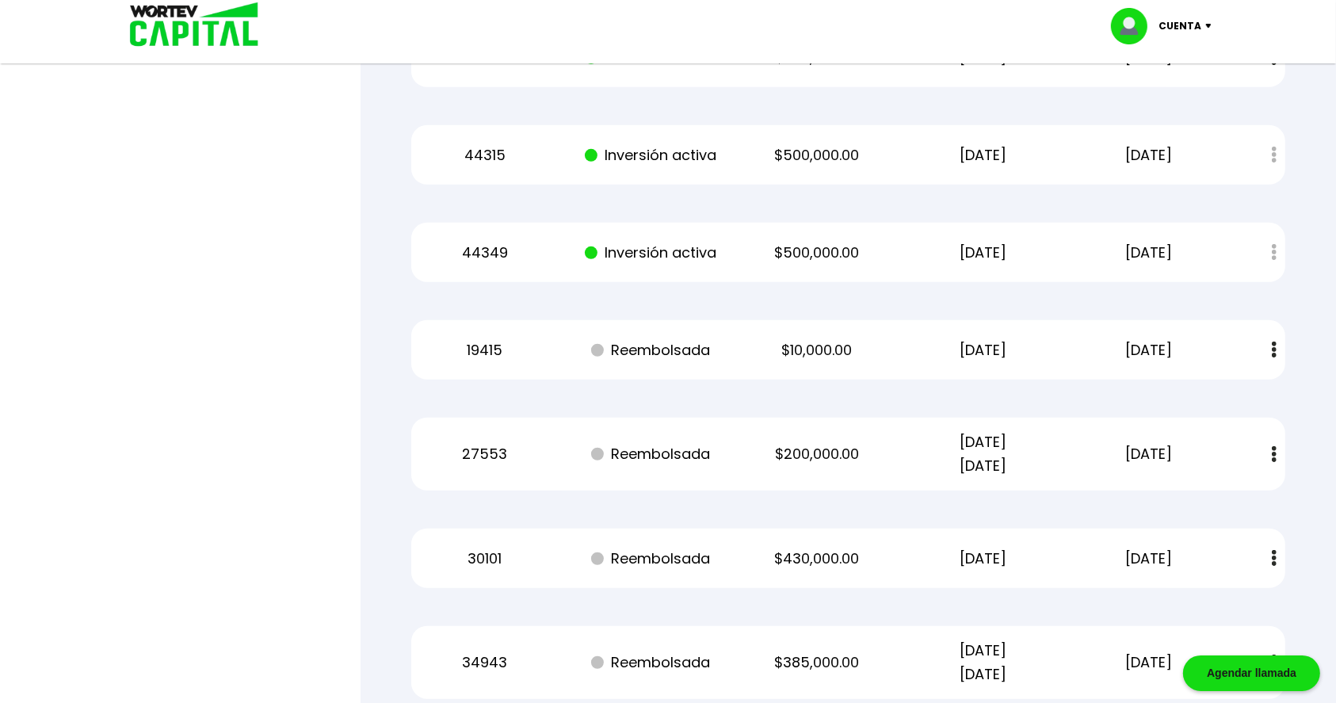
scroll to position [1008, 0]
click at [1282, 340] on button at bounding box center [1274, 349] width 22 height 34
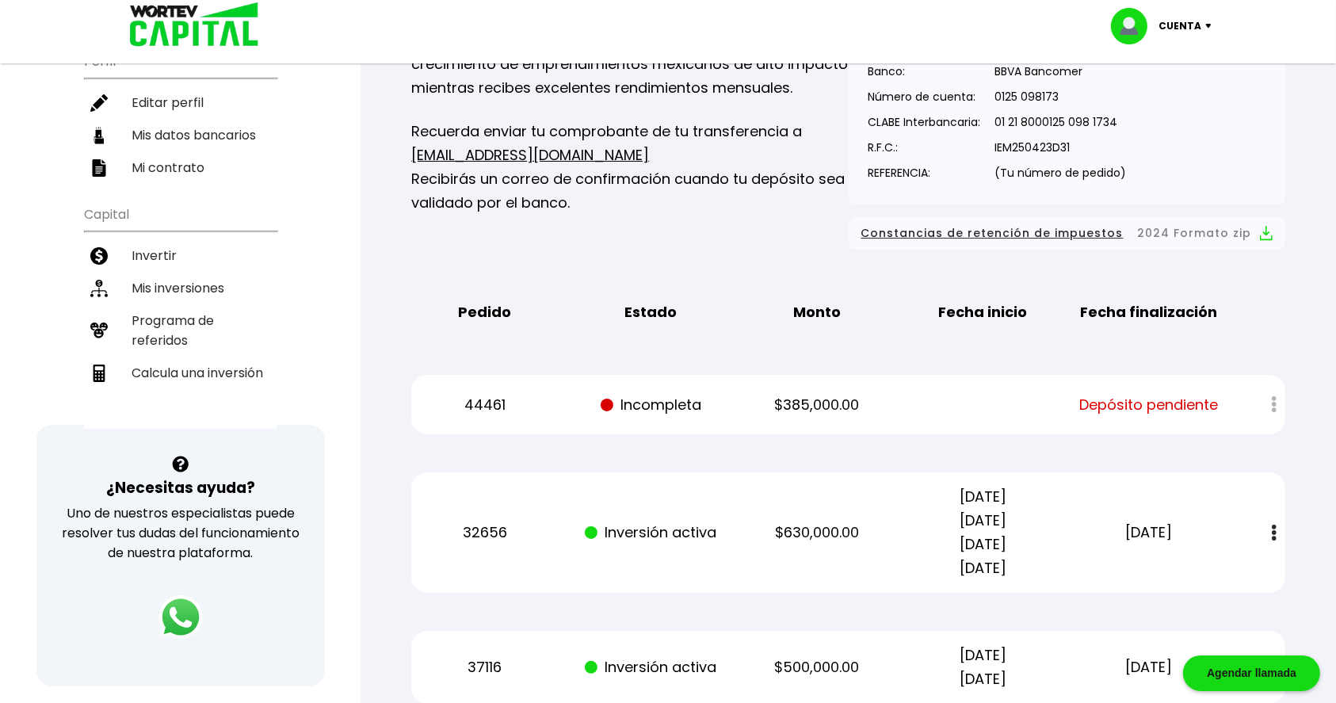
scroll to position [0, 0]
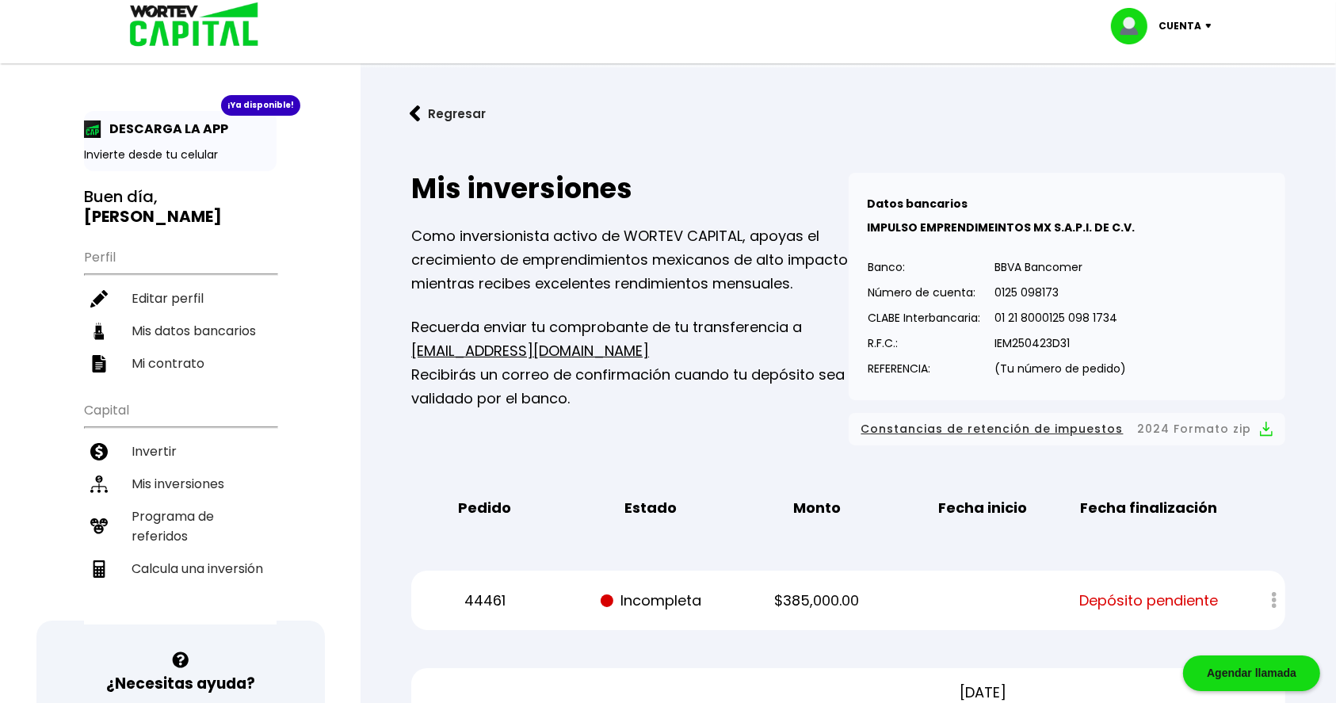
click at [444, 133] on button "Regresar" at bounding box center [448, 114] width 124 height 42
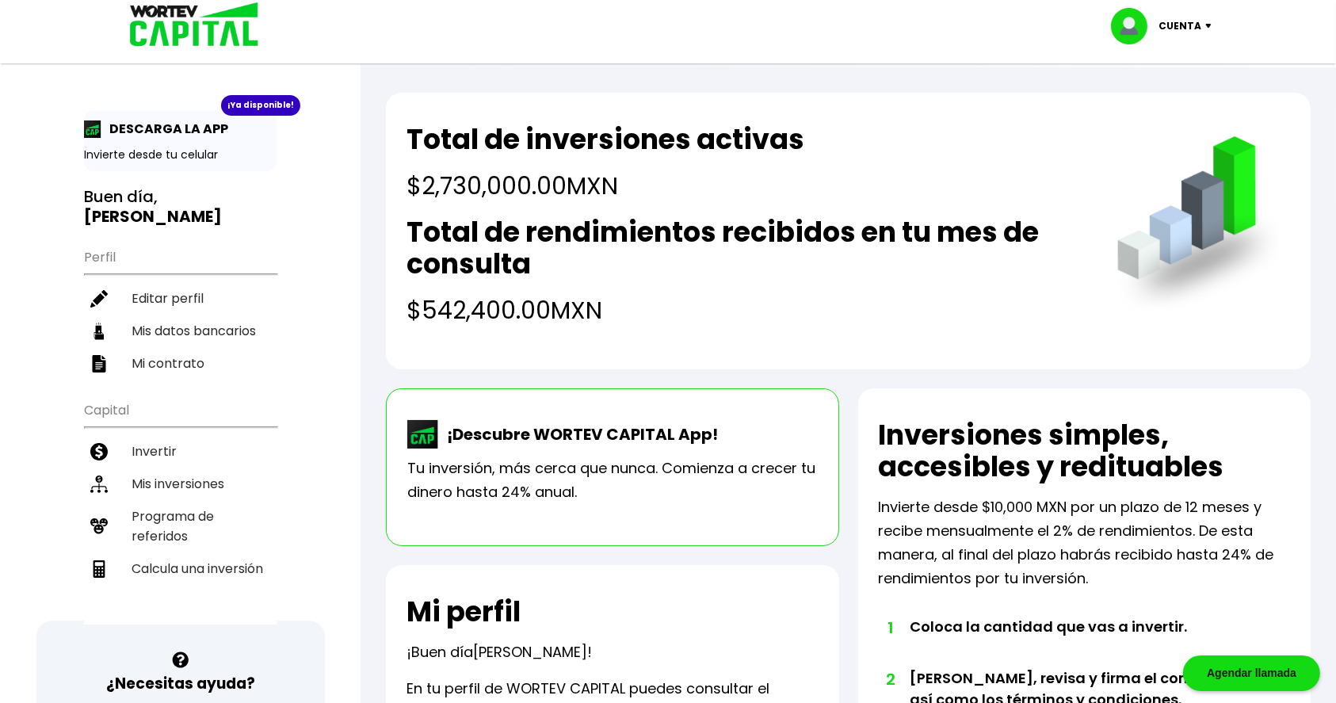
click at [189, 21] on img at bounding box center [188, 26] width 151 height 52
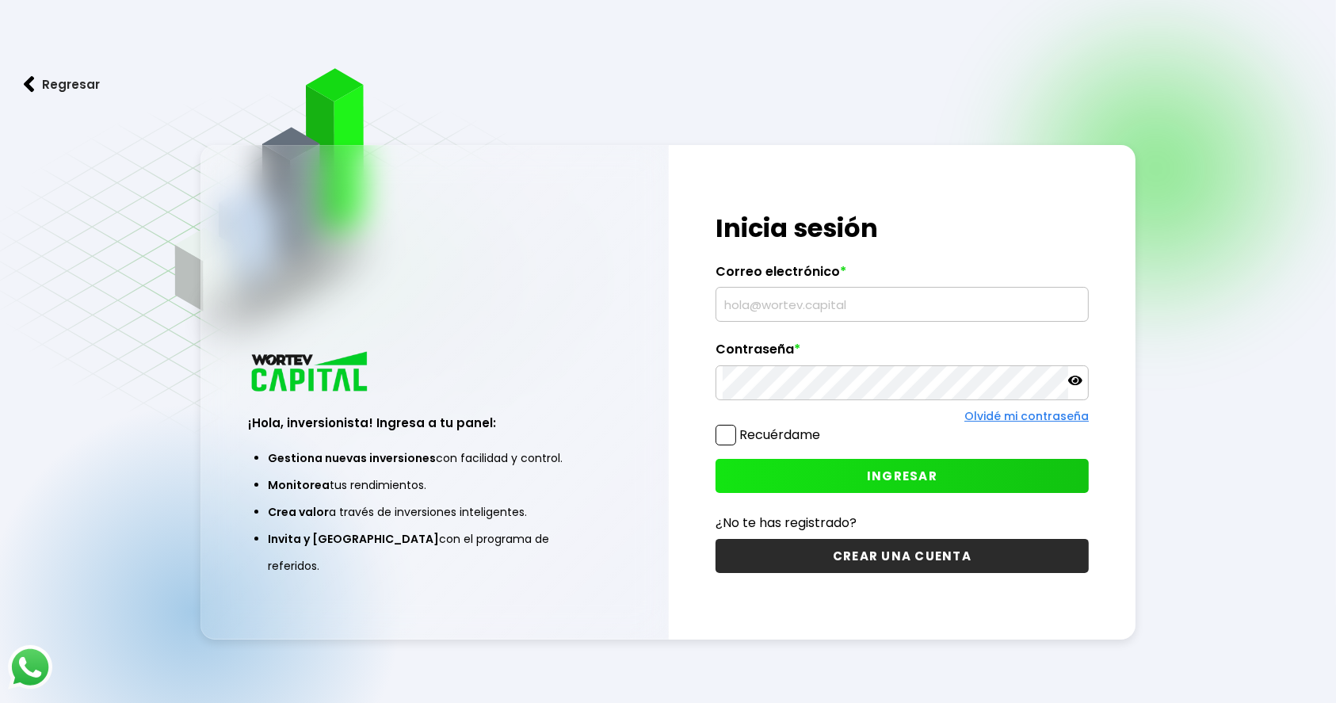
click at [759, 300] on input "text" at bounding box center [902, 304] width 359 height 33
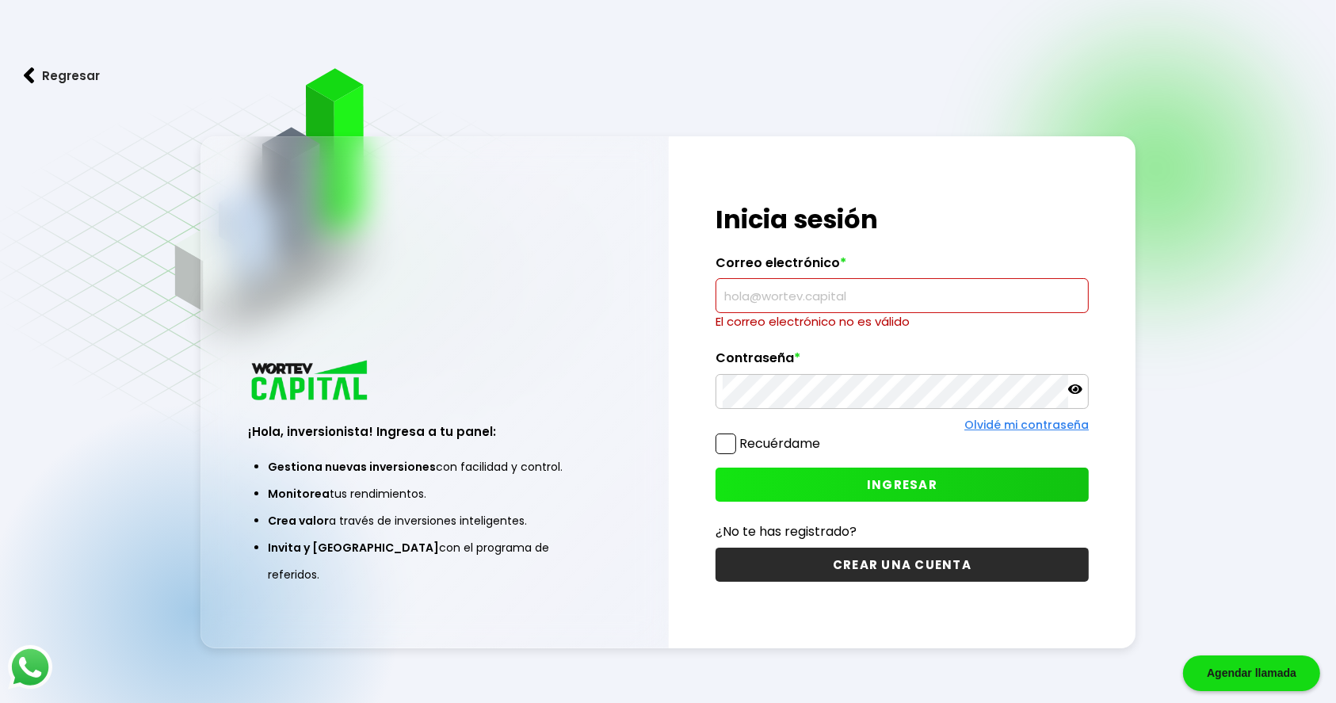
type input "[EMAIL_ADDRESS][DOMAIN_NAME]"
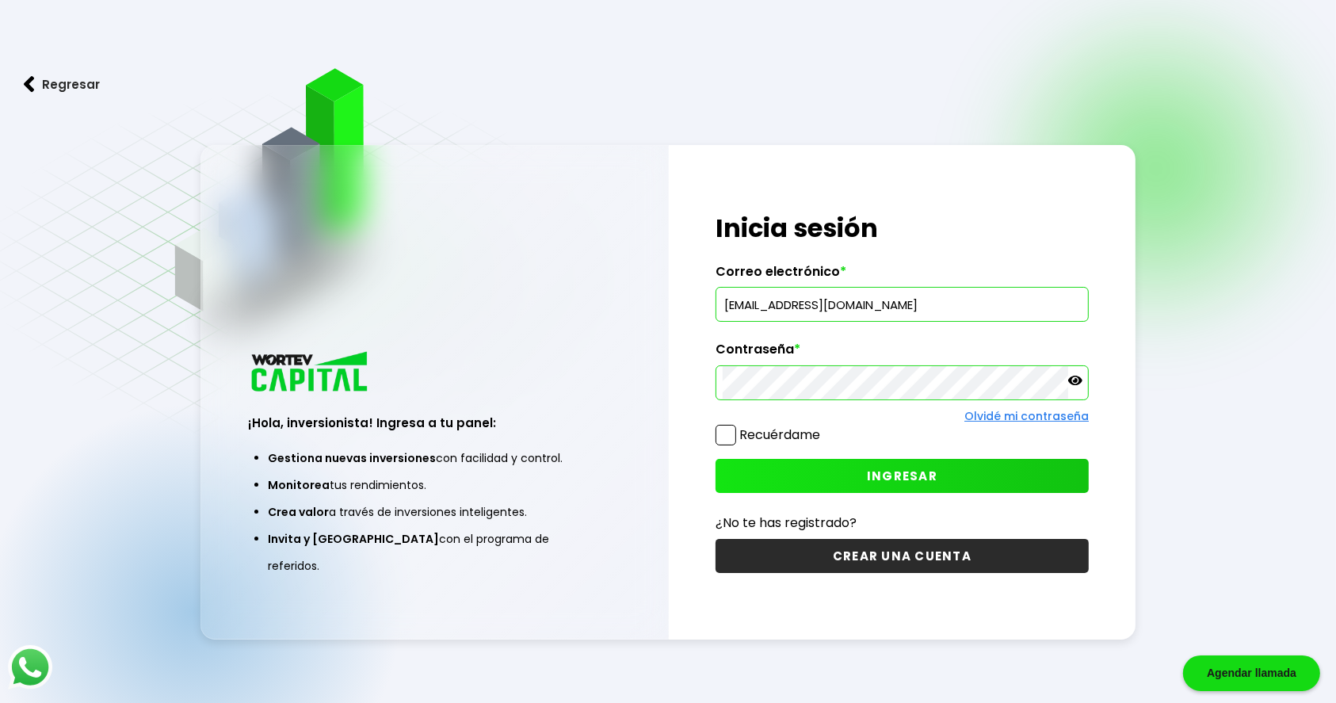
click at [943, 479] on button "INGRESAR" at bounding box center [902, 476] width 373 height 34
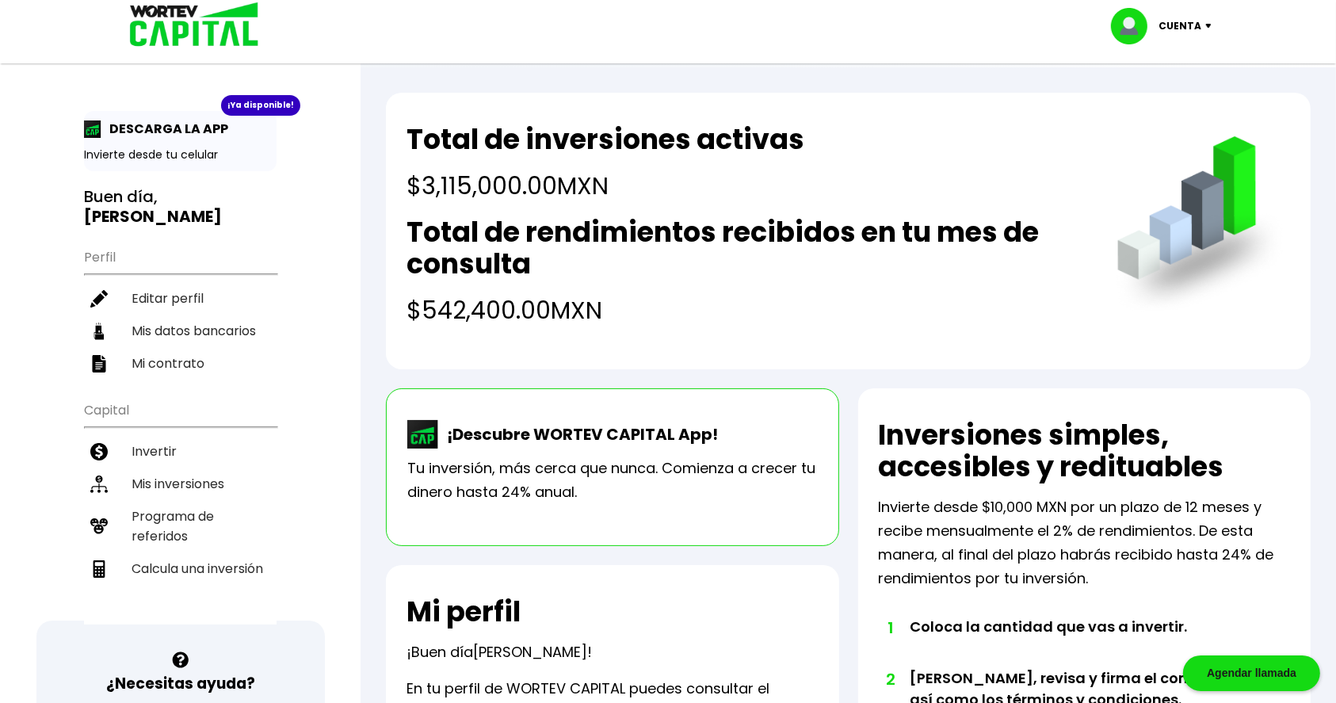
scroll to position [1, 0]
click at [1203, 25] on img at bounding box center [1211, 26] width 21 height 5
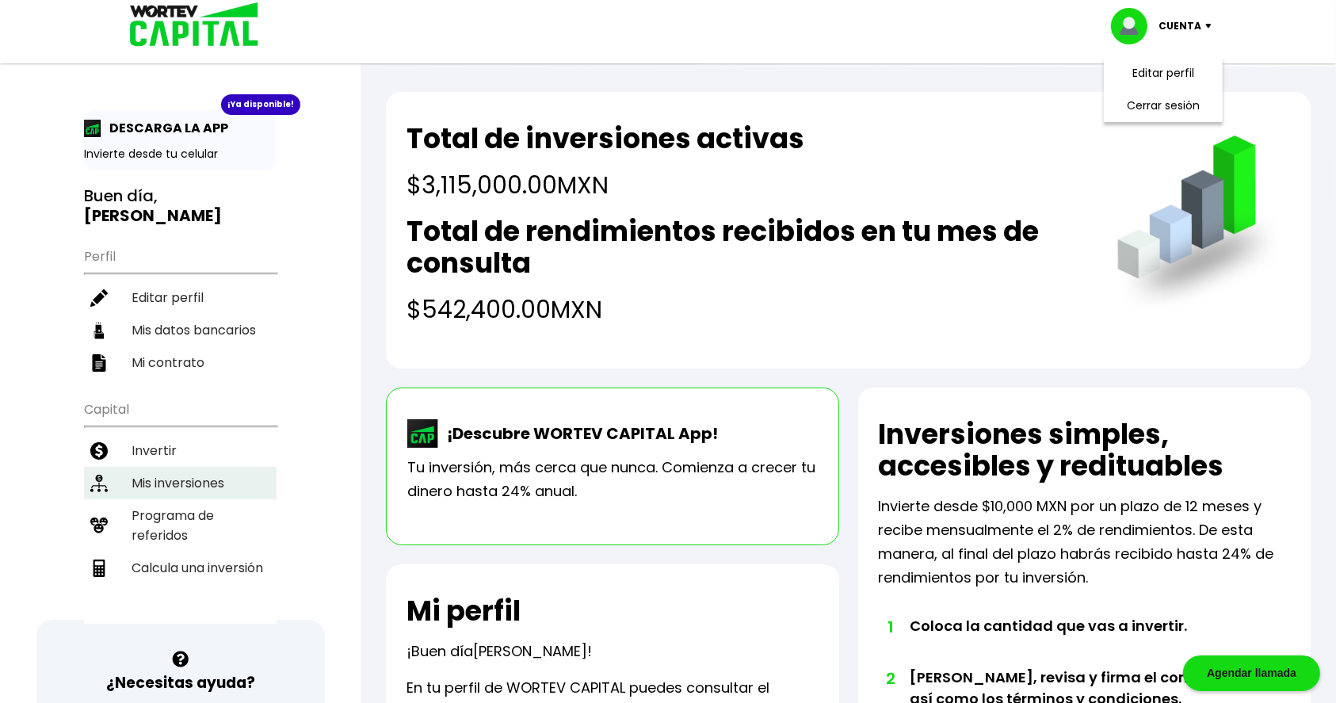
click at [181, 486] on li "Mis inversiones" at bounding box center [180, 483] width 193 height 32
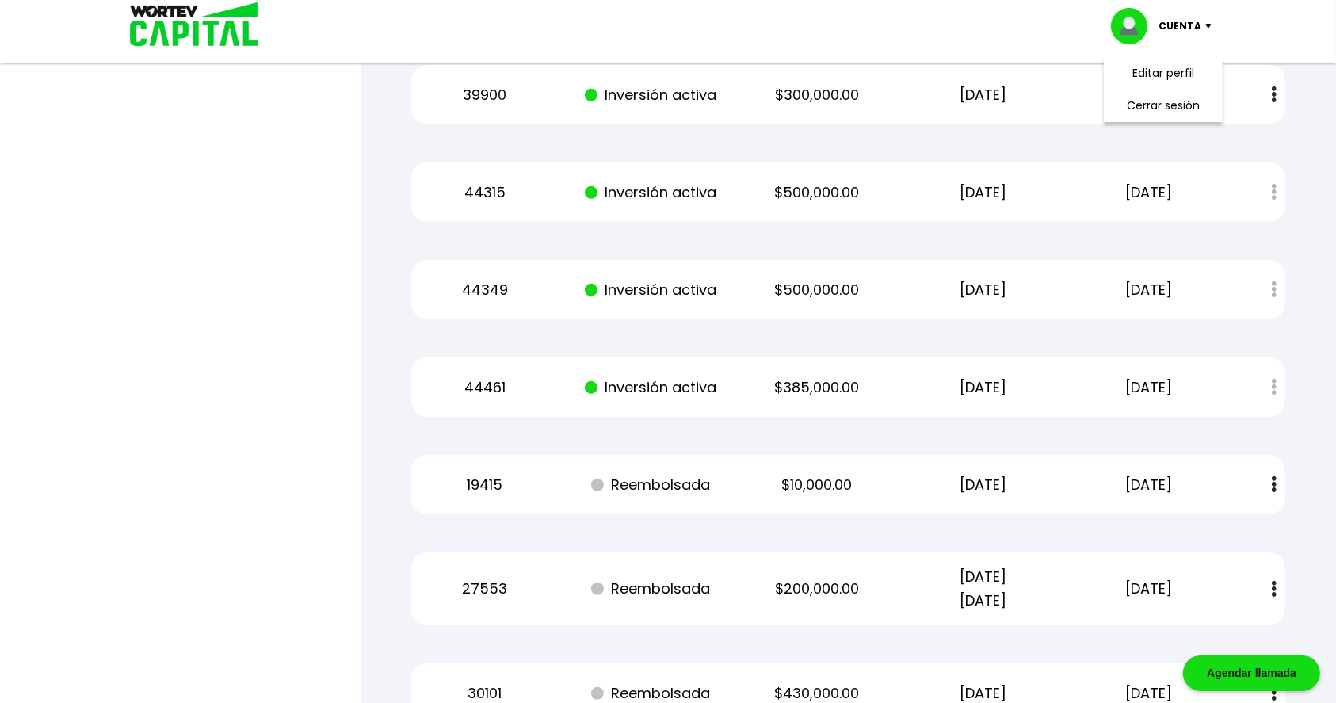
scroll to position [874, 0]
click at [783, 386] on p "$385,000.00" at bounding box center [816, 386] width 139 height 24
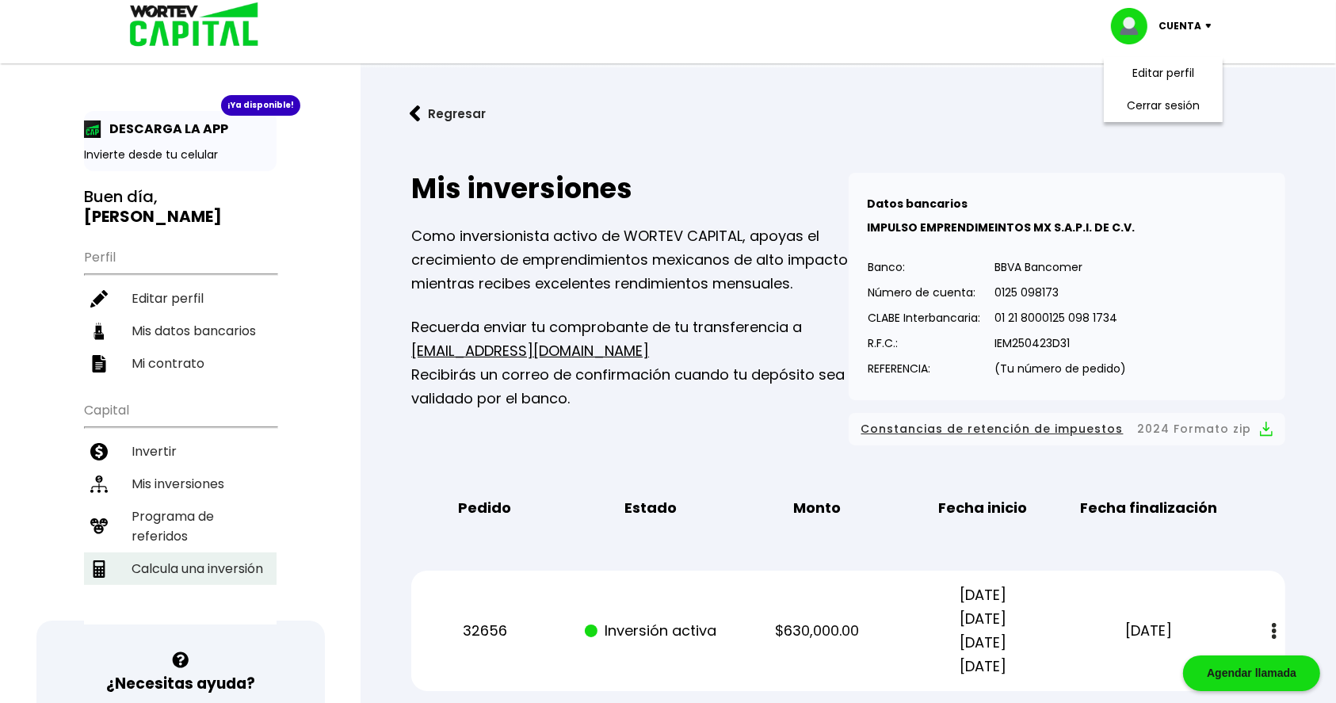
click at [180, 561] on li "Calcula una inversión" at bounding box center [180, 568] width 193 height 32
select select "1"
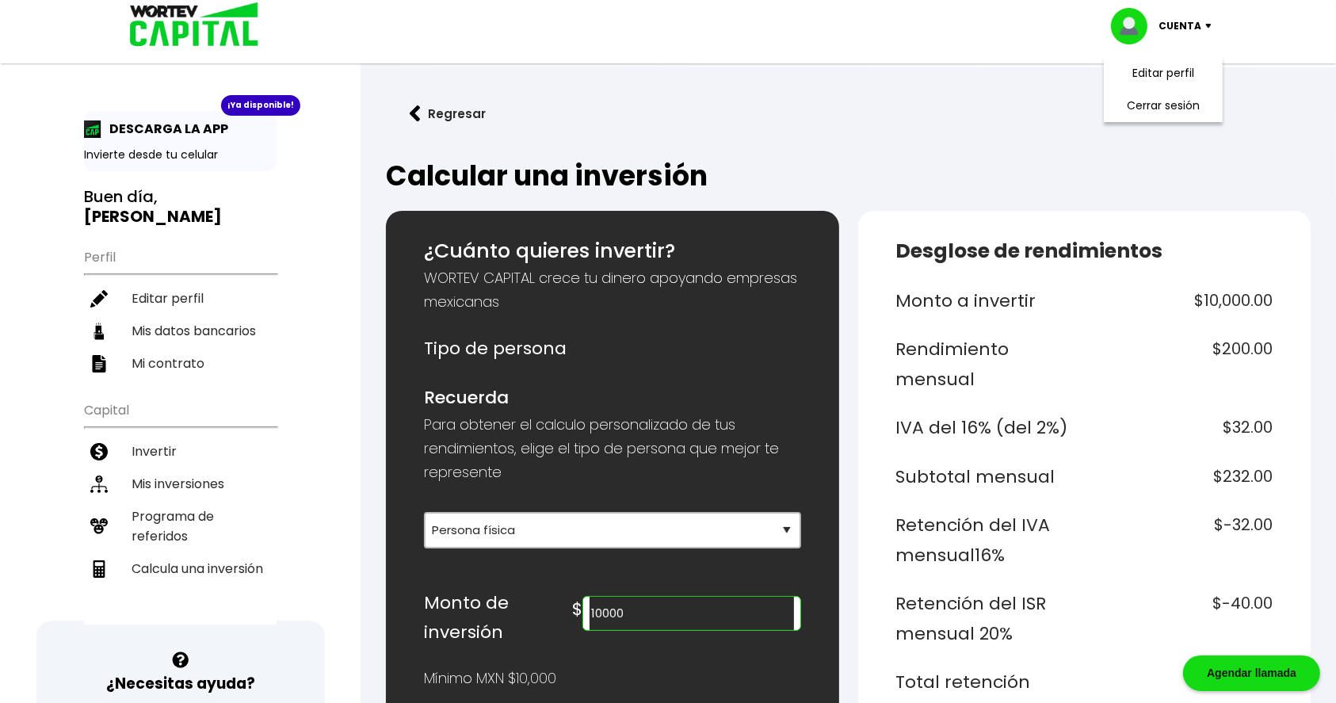
drag, startPoint x: 685, startPoint y: 613, endPoint x: 560, endPoint y: 609, distance: 125.3
click at [560, 609] on div "Monto de inversión $ 10000" at bounding box center [612, 617] width 376 height 59
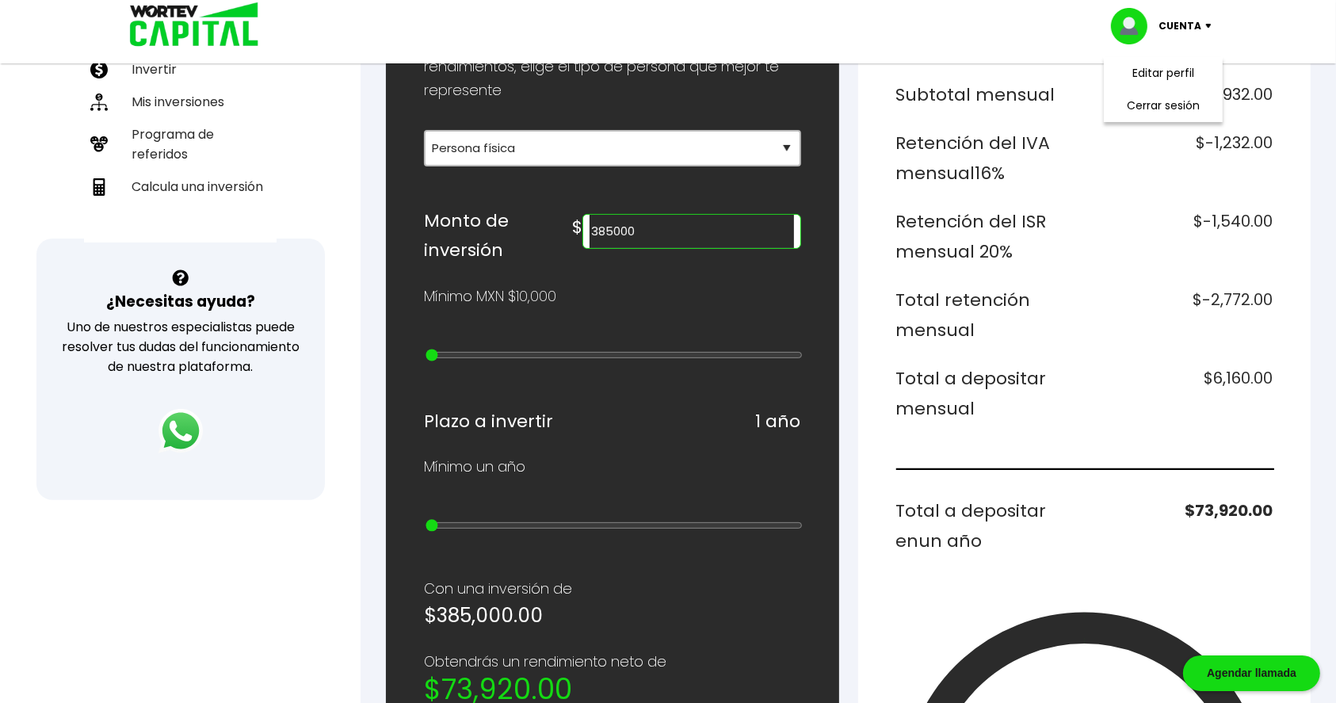
scroll to position [384, 0]
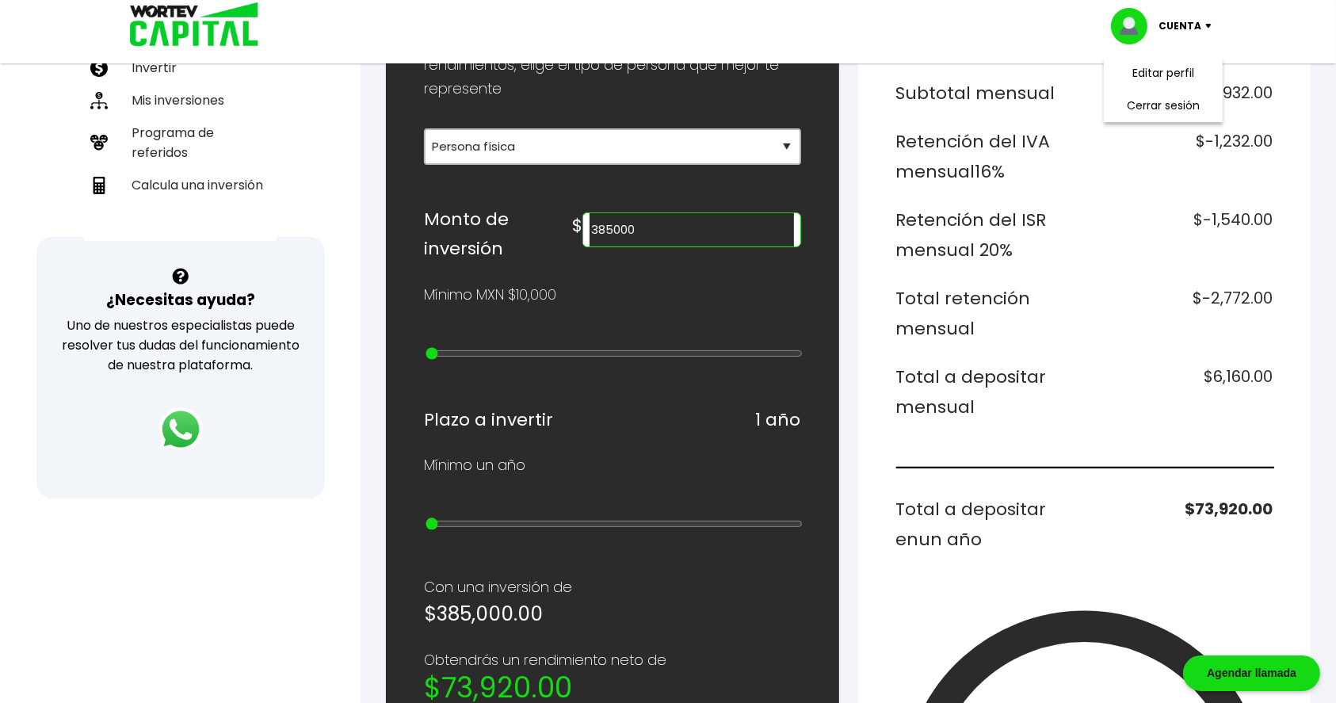
type input "385000"
